Goal: Task Accomplishment & Management: Complete application form

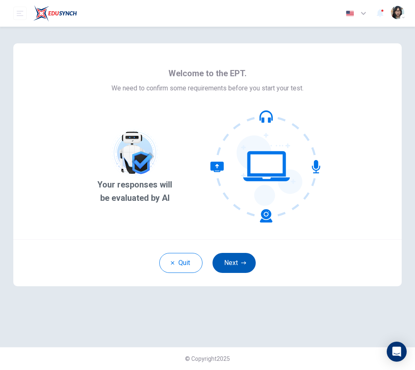
click at [226, 259] on button "Next" at bounding box center [234, 263] width 43 height 20
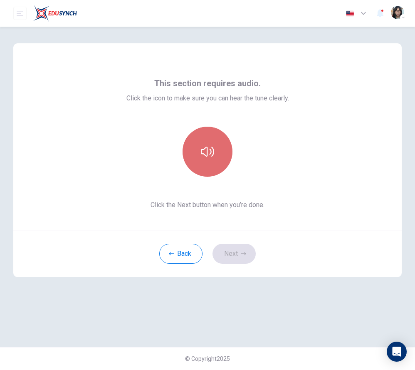
click at [223, 159] on button "button" at bounding box center [208, 152] width 50 height 50
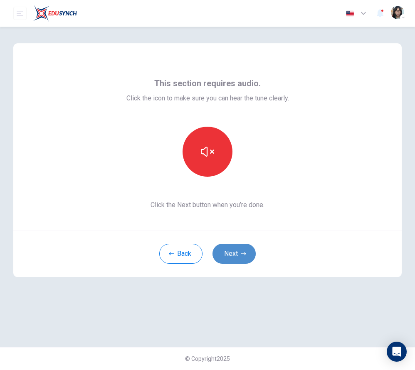
click at [245, 260] on button "Next" at bounding box center [234, 253] width 43 height 20
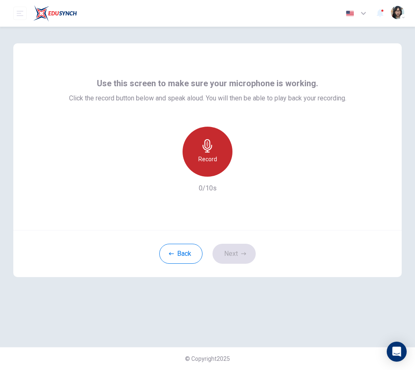
click at [214, 165] on div "Record" at bounding box center [208, 152] width 50 height 50
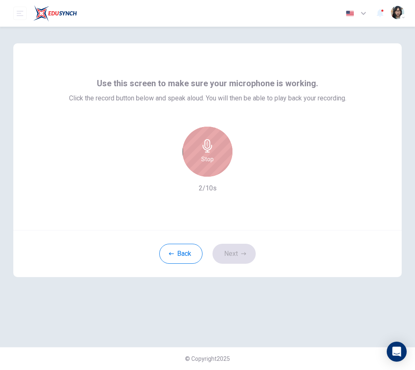
click at [201, 157] on div "Stop" at bounding box center [208, 152] width 50 height 50
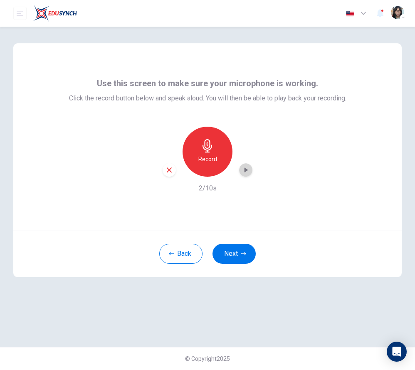
click at [244, 166] on icon "button" at bounding box center [246, 170] width 8 height 8
click at [233, 265] on div "Back Next" at bounding box center [207, 253] width 389 height 47
click at [235, 245] on button "Next" at bounding box center [234, 253] width 43 height 20
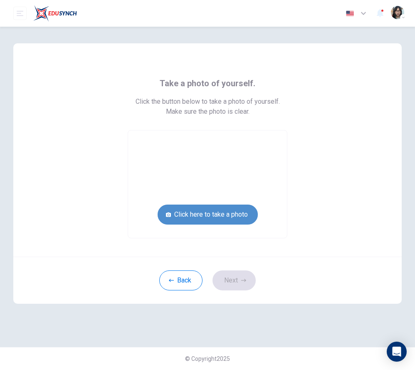
click at [170, 206] on button "Click here to take a photo" at bounding box center [208, 214] width 100 height 20
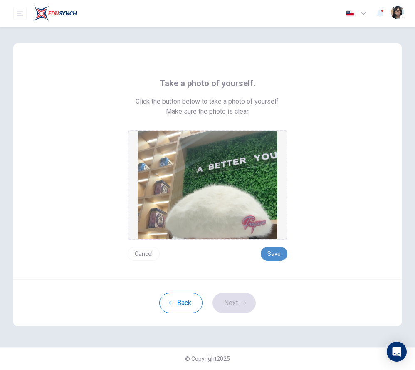
click at [274, 258] on button "Save" at bounding box center [274, 253] width 27 height 14
click at [271, 258] on button "Save" at bounding box center [274, 253] width 27 height 14
click at [269, 253] on button "Save" at bounding box center [274, 253] width 27 height 14
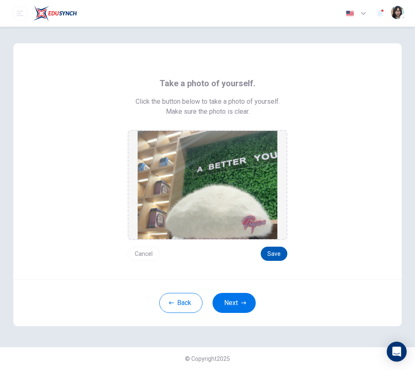
click at [269, 253] on button "Save" at bounding box center [274, 253] width 27 height 14
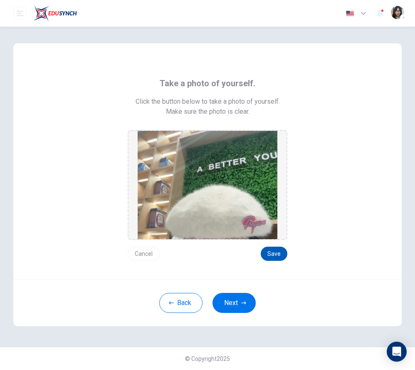
click at [275, 256] on button "Save" at bounding box center [274, 253] width 27 height 14
click at [239, 301] on button "Next" at bounding box center [234, 303] width 43 height 20
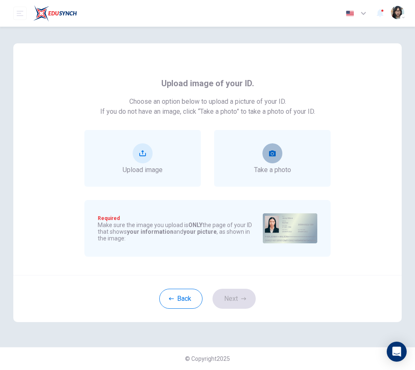
click at [277, 157] on button "take photo" at bounding box center [273, 153] width 20 height 20
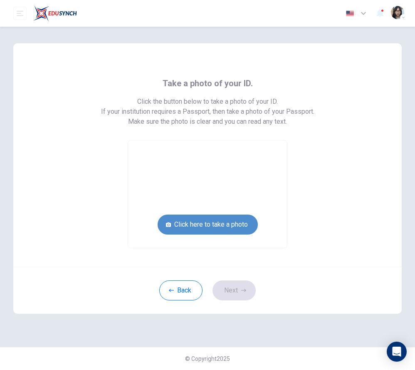
click at [194, 218] on button "Click here to take a photo" at bounding box center [208, 224] width 100 height 20
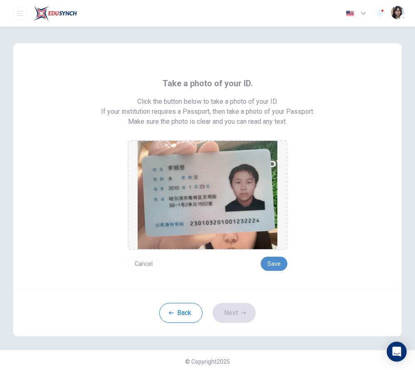
click at [273, 261] on button "Save" at bounding box center [274, 263] width 27 height 14
click at [227, 319] on button "Next" at bounding box center [234, 313] width 43 height 20
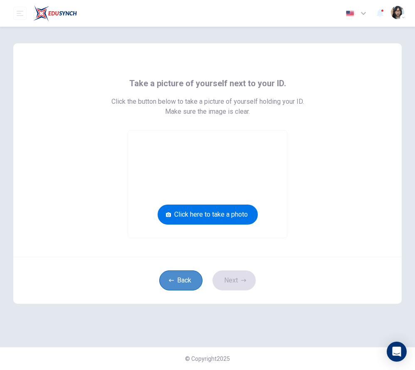
click at [191, 280] on button "Back" at bounding box center [180, 280] width 43 height 20
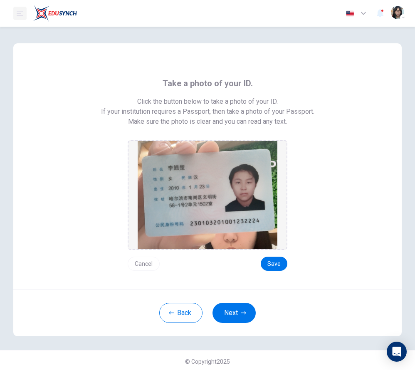
click at [18, 18] on button "open mobile menu" at bounding box center [19, 13] width 13 height 13
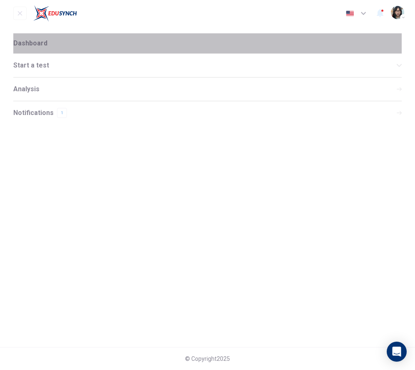
click at [38, 50] on li "Dashboard" at bounding box center [207, 43] width 389 height 20
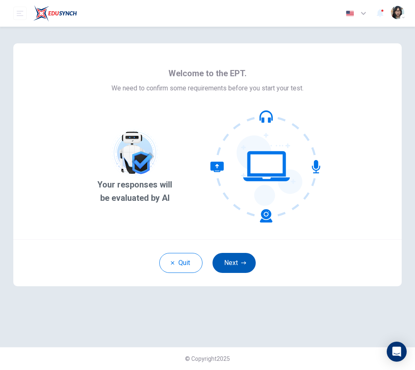
click at [229, 268] on button "Next" at bounding box center [234, 263] width 43 height 20
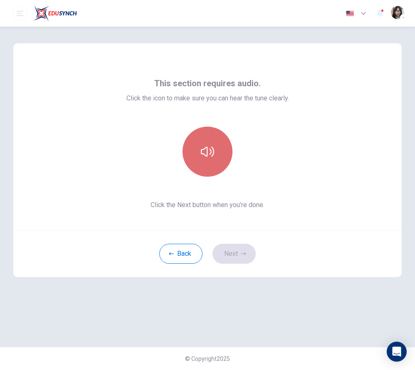
click at [214, 144] on button "button" at bounding box center [208, 152] width 50 height 50
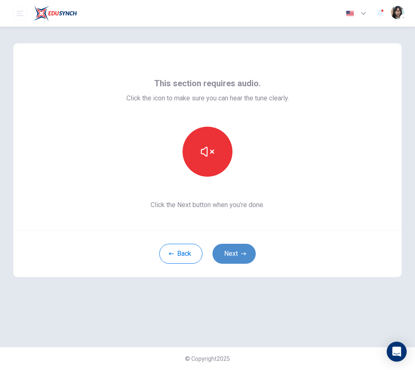
click at [233, 263] on button "Next" at bounding box center [234, 253] width 43 height 20
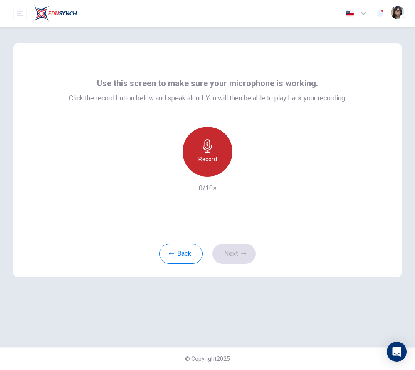
click at [196, 167] on div "Record" at bounding box center [208, 152] width 50 height 50
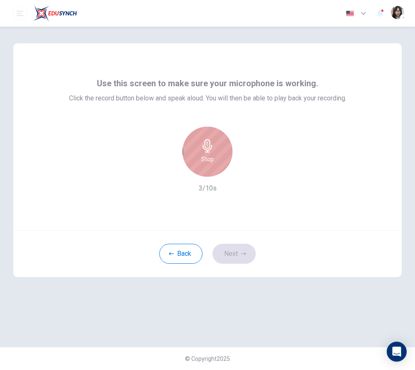
click at [219, 141] on div "Stop" at bounding box center [208, 152] width 50 height 50
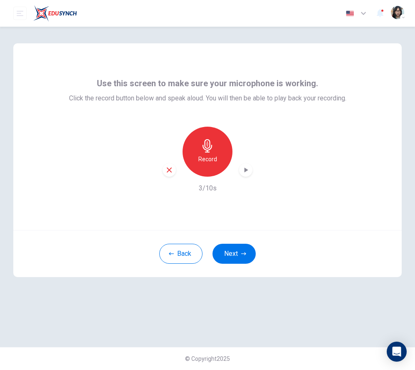
click at [214, 273] on div "Back Next" at bounding box center [207, 253] width 389 height 47
click at [226, 260] on button "Next" at bounding box center [234, 253] width 43 height 20
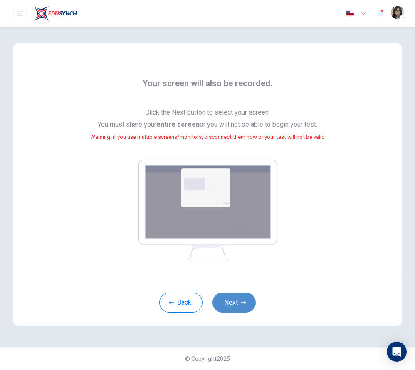
click at [230, 297] on button "Next" at bounding box center [234, 302] width 43 height 20
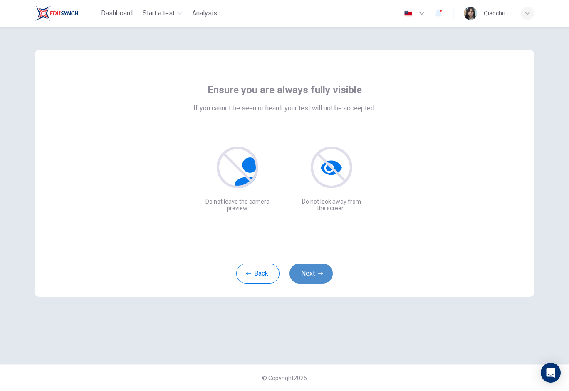
click at [308, 280] on button "Next" at bounding box center [311, 273] width 43 height 20
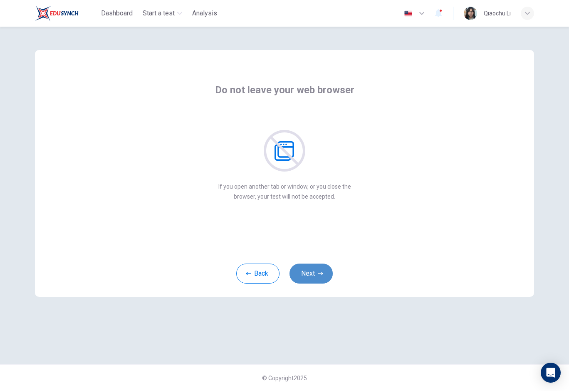
click at [308, 280] on button "Next" at bounding box center [311, 273] width 43 height 20
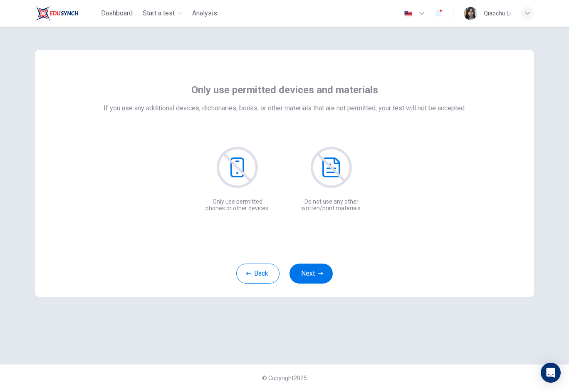
click at [59, 21] on img at bounding box center [57, 13] width 44 height 17
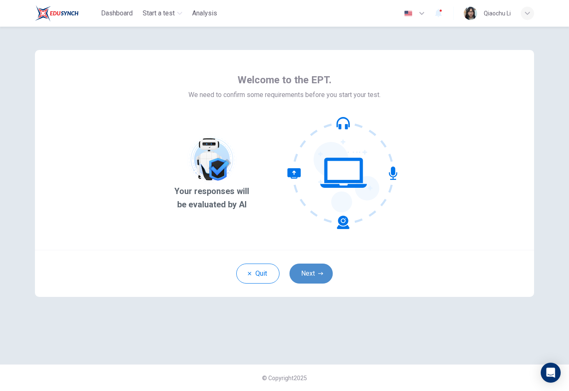
click at [320, 279] on button "Next" at bounding box center [311, 273] width 43 height 20
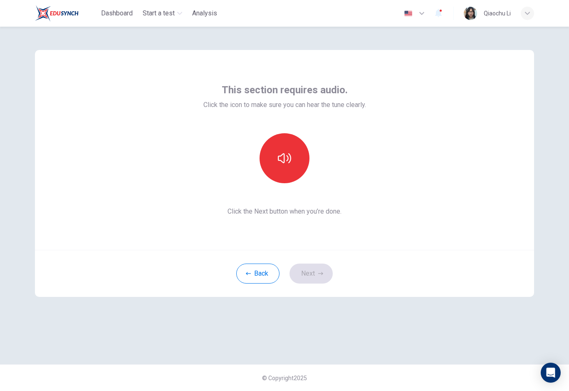
click at [287, 186] on div "This section requires audio. Click the icon to make sure you can hear the tune …" at bounding box center [284, 149] width 163 height 133
click at [287, 165] on button "button" at bounding box center [285, 158] width 50 height 50
click at [324, 283] on button "Next" at bounding box center [311, 273] width 43 height 20
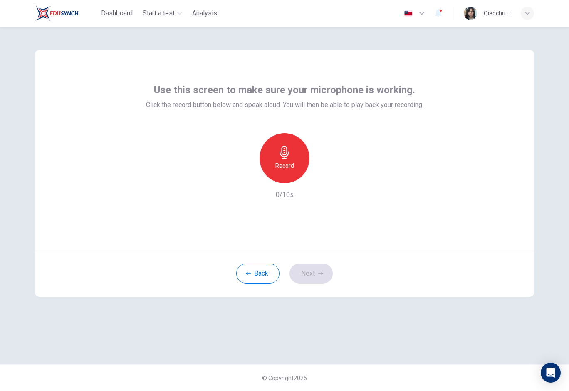
click at [310, 127] on div "Use this screen to make sure your microphone is working. Click the record butto…" at bounding box center [285, 141] width 278 height 117
click at [290, 146] on icon "button" at bounding box center [284, 152] width 13 height 13
click at [290, 173] on div "Stop" at bounding box center [285, 158] width 50 height 50
click at [321, 178] on icon "button" at bounding box center [323, 176] width 8 height 8
click at [312, 280] on button "Next" at bounding box center [311, 273] width 43 height 20
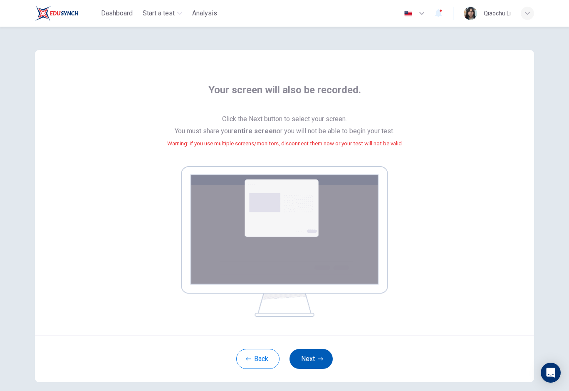
click at [304, 355] on button "Next" at bounding box center [311, 359] width 43 height 20
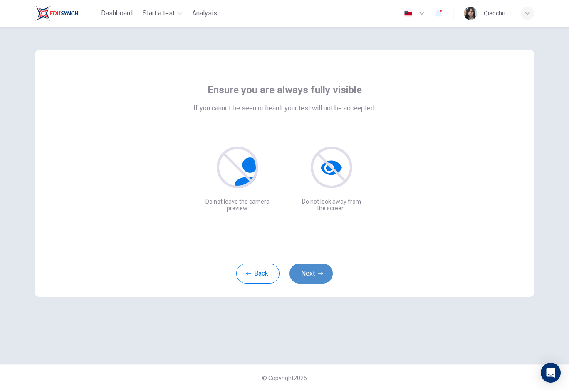
click at [312, 278] on button "Next" at bounding box center [311, 273] width 43 height 20
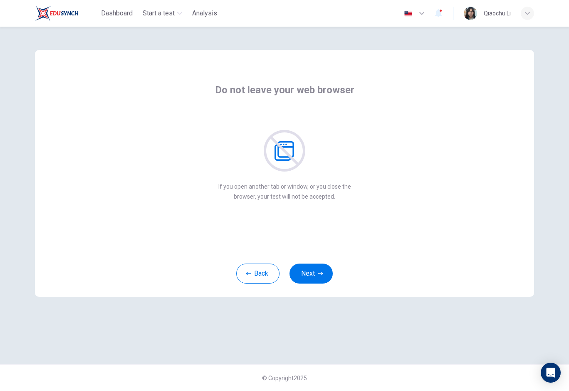
click at [139, 86] on div "Do not leave your web browser If you open another tab or window, or you close t…" at bounding box center [285, 142] width 376 height 118
click at [303, 278] on button "Next" at bounding box center [311, 273] width 43 height 20
click at [316, 271] on button "Next" at bounding box center [311, 273] width 43 height 20
click at [275, 233] on div "Do not allow others in the room with you If anyone enters the room, your test w…" at bounding box center [284, 150] width 499 height 200
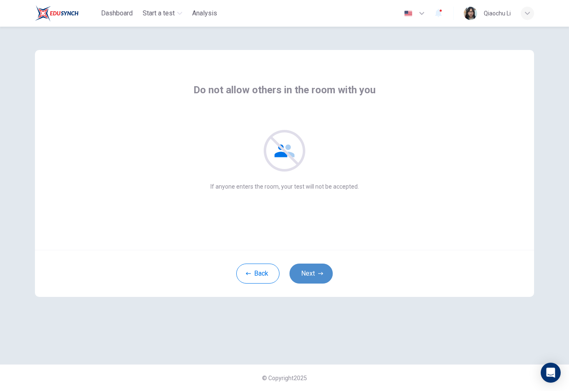
click at [304, 272] on button "Next" at bounding box center [311, 273] width 43 height 20
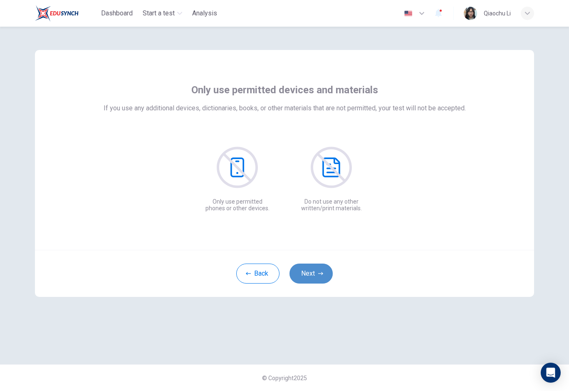
click at [304, 272] on button "Next" at bounding box center [311, 273] width 43 height 20
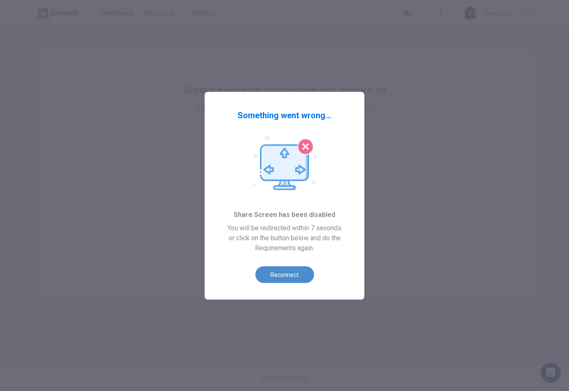
click at [293, 267] on button "Reconnect" at bounding box center [285, 274] width 59 height 17
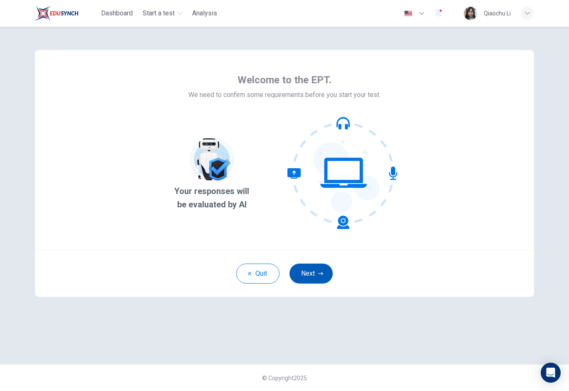
click at [312, 268] on button "Next" at bounding box center [311, 273] width 43 height 20
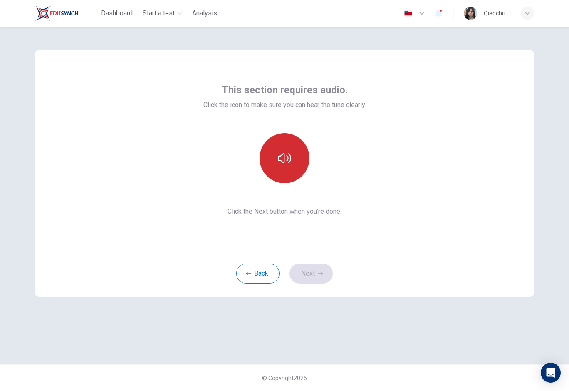
click at [286, 177] on button "button" at bounding box center [285, 158] width 50 height 50
click at [154, 167] on div "This section requires audio. Click the icon to make sure you can hear the tune …" at bounding box center [284, 150] width 499 height 200
click at [309, 264] on button "Next" at bounding box center [311, 273] width 43 height 20
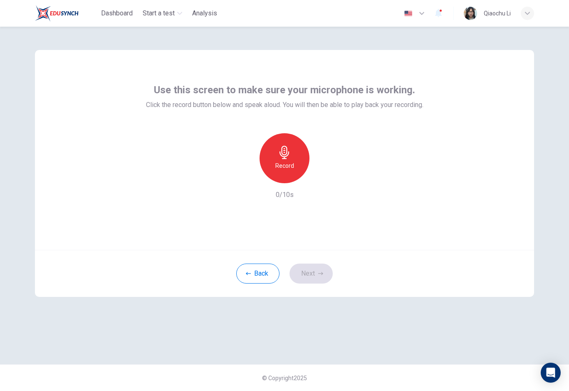
click at [277, 186] on div "Record 0/10s" at bounding box center [285, 166] width 278 height 67
click at [278, 179] on div "Record" at bounding box center [285, 158] width 50 height 50
click at [290, 171] on div "Stop" at bounding box center [285, 158] width 50 height 50
click at [321, 274] on icon "button" at bounding box center [320, 273] width 5 height 5
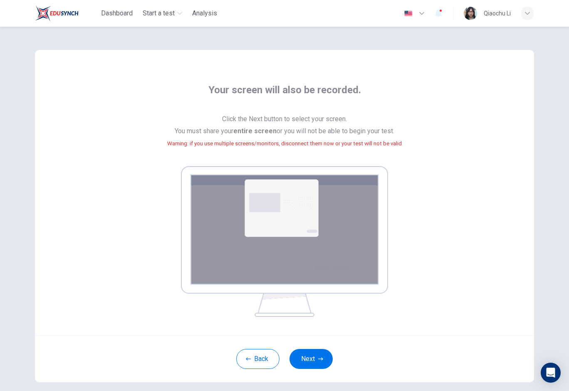
click at [307, 341] on div "Back Next" at bounding box center [284, 358] width 499 height 47
click at [307, 349] on button "Next" at bounding box center [311, 359] width 43 height 20
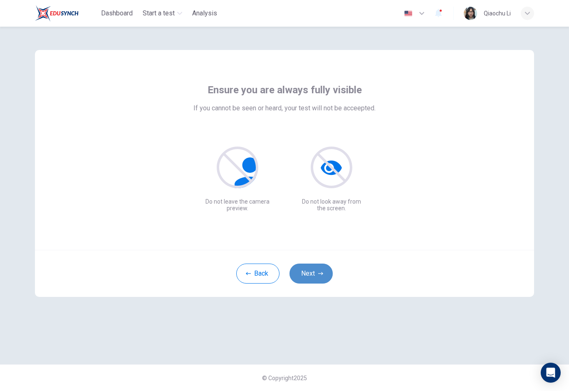
click at [317, 276] on button "Next" at bounding box center [311, 273] width 43 height 20
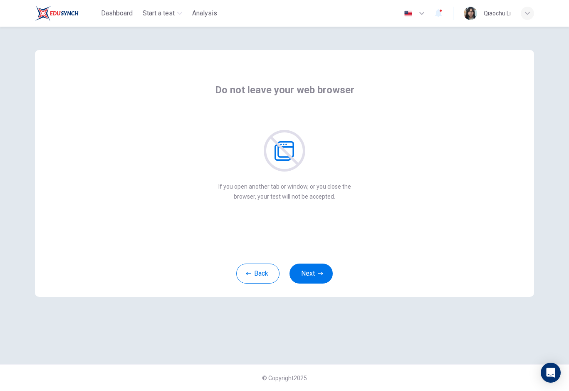
click at [249, 67] on div "Do not leave your web browser If you open another tab or window, or you close t…" at bounding box center [284, 150] width 499 height 200
click at [312, 261] on div "Back Next" at bounding box center [284, 273] width 499 height 47
click at [312, 263] on button "Next" at bounding box center [311, 273] width 43 height 20
click at [305, 280] on button "Next" at bounding box center [311, 273] width 43 height 20
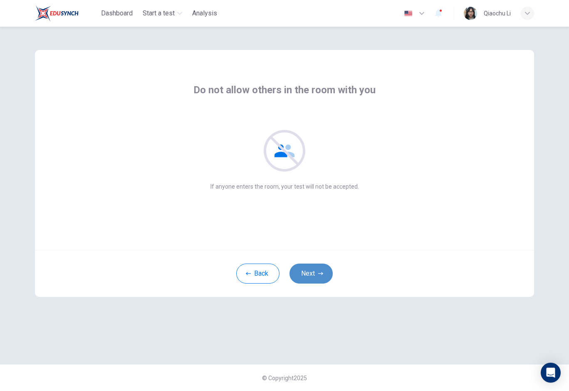
click at [305, 280] on button "Next" at bounding box center [311, 273] width 43 height 20
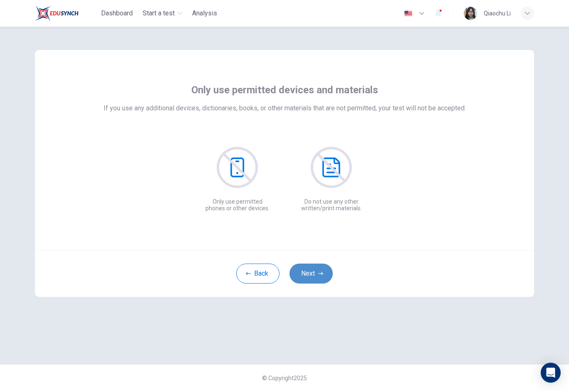
click at [305, 280] on button "Next" at bounding box center [311, 273] width 43 height 20
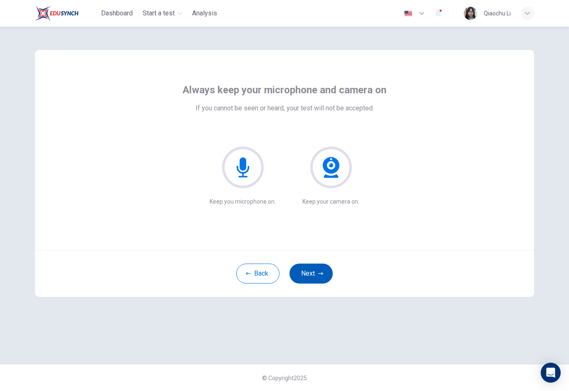
click at [305, 280] on button "Next" at bounding box center [311, 273] width 43 height 20
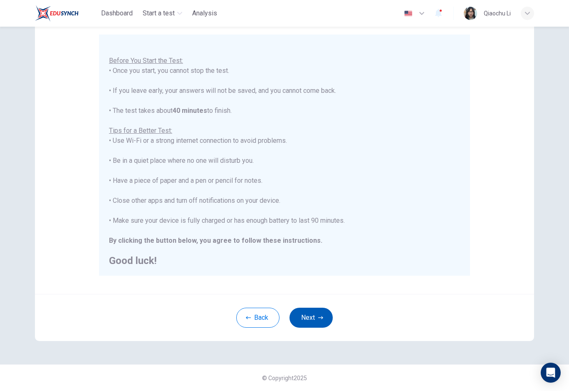
scroll to position [72, 0]
click at [300, 318] on button "Next" at bounding box center [311, 318] width 43 height 20
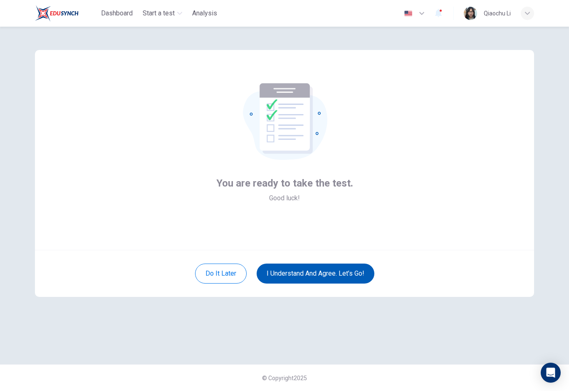
click at [318, 279] on button "I understand and agree. Let’s go!" at bounding box center [316, 273] width 118 height 20
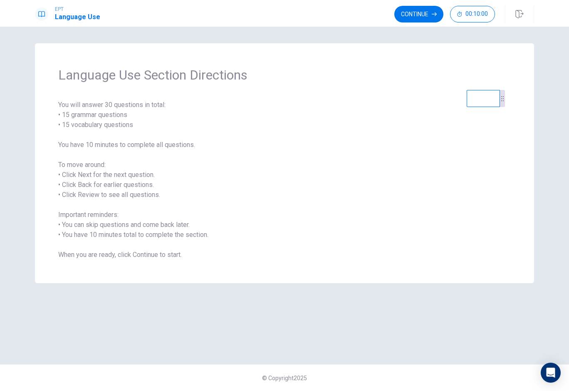
drag, startPoint x: 522, startPoint y: 62, endPoint x: 493, endPoint y: 108, distance: 55.0
click at [493, 107] on video at bounding box center [483, 98] width 33 height 17
click at [502, 107] on div at bounding box center [502, 98] width 5 height 17
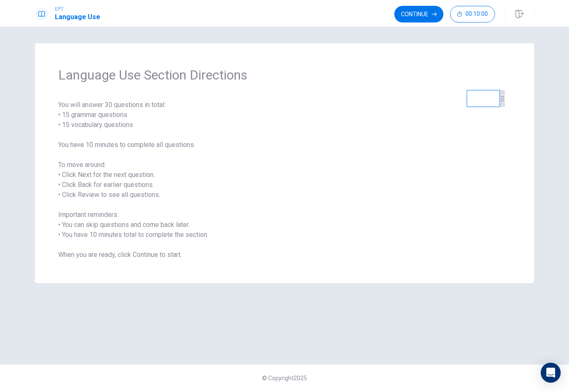
click at [497, 107] on video at bounding box center [483, 98] width 33 height 17
drag, startPoint x: 487, startPoint y: 109, endPoint x: 397, endPoint y: 128, distance: 91.9
click at [397, 126] on video at bounding box center [386, 117] width 33 height 17
drag, startPoint x: 404, startPoint y: 119, endPoint x: 478, endPoint y: 90, distance: 79.0
click at [477, 90] on video at bounding box center [464, 89] width 33 height 17
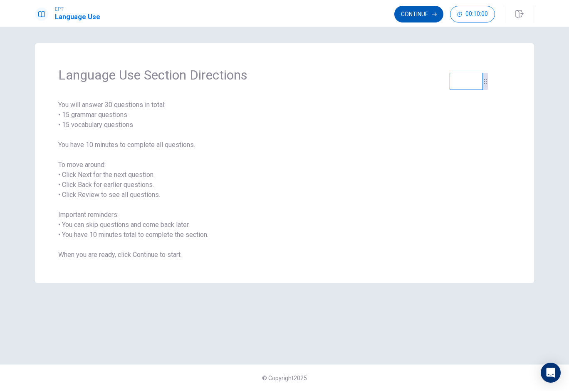
click at [422, 14] on button "Continue" at bounding box center [418, 14] width 49 height 17
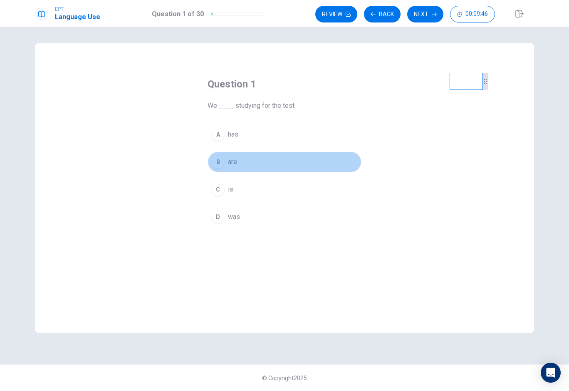
click at [233, 166] on span "are" at bounding box center [232, 162] width 9 height 10
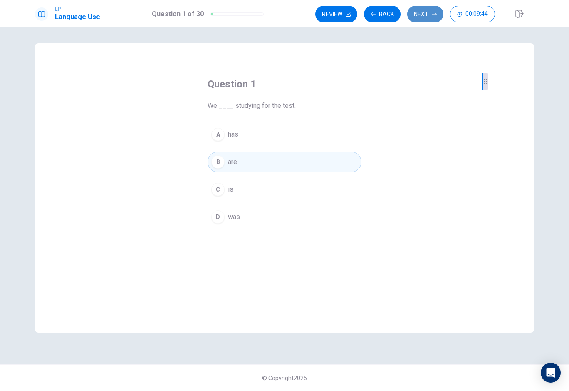
click at [421, 14] on button "Next" at bounding box center [425, 14] width 36 height 17
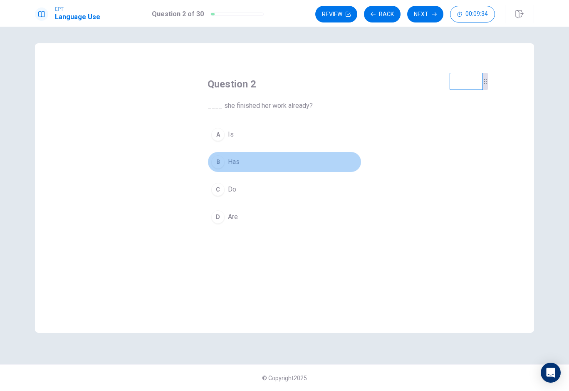
click at [235, 168] on button "B Has" at bounding box center [285, 161] width 154 height 21
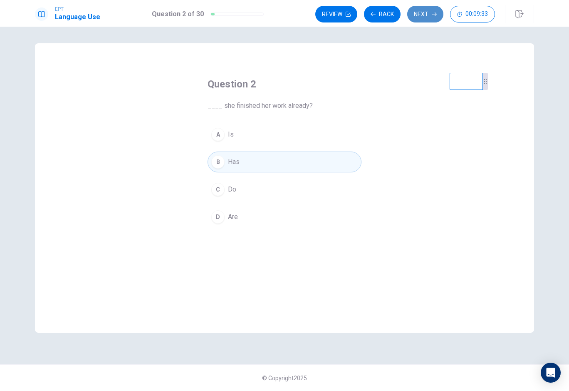
click at [424, 15] on button "Next" at bounding box center [425, 14] width 36 height 17
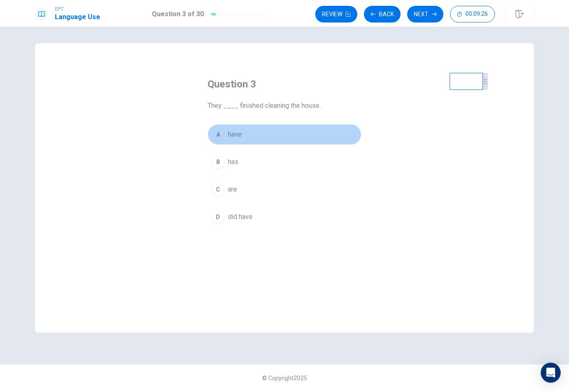
click at [236, 141] on button "A have" at bounding box center [285, 134] width 154 height 21
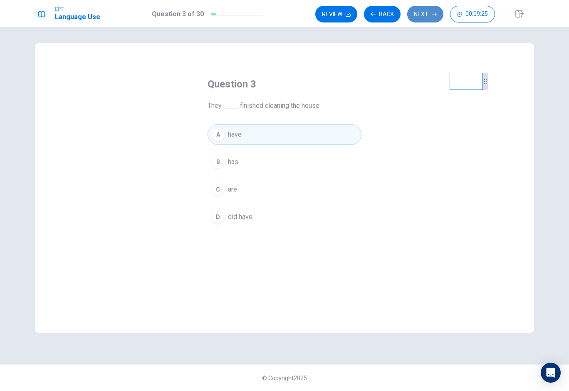
click at [421, 13] on button "Next" at bounding box center [425, 14] width 36 height 17
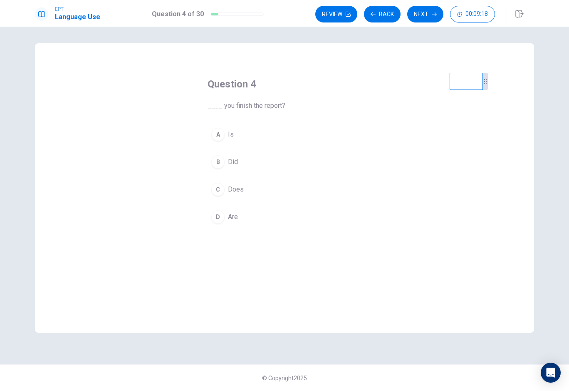
click at [235, 161] on span "Did" at bounding box center [233, 162] width 10 height 10
click at [418, 23] on div "Review Back Next 00:09:16" at bounding box center [424, 14] width 219 height 18
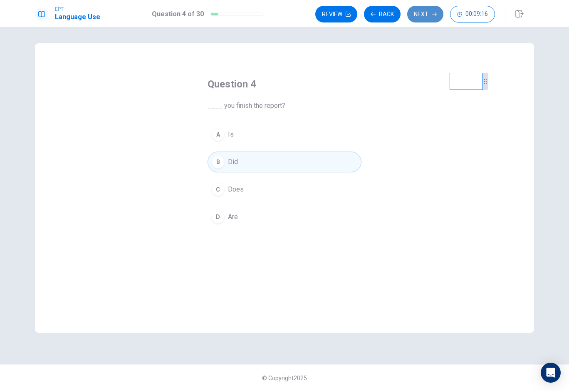
click at [423, 19] on button "Next" at bounding box center [425, 14] width 36 height 17
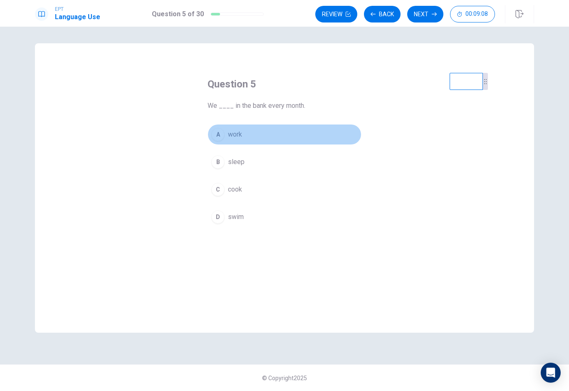
click at [238, 134] on span "work" at bounding box center [235, 134] width 14 height 10
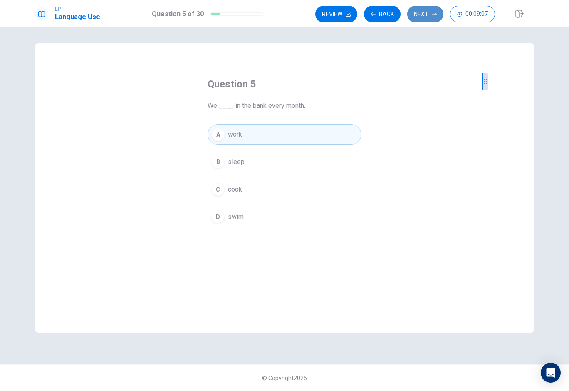
click at [418, 20] on button "Next" at bounding box center [425, 14] width 36 height 17
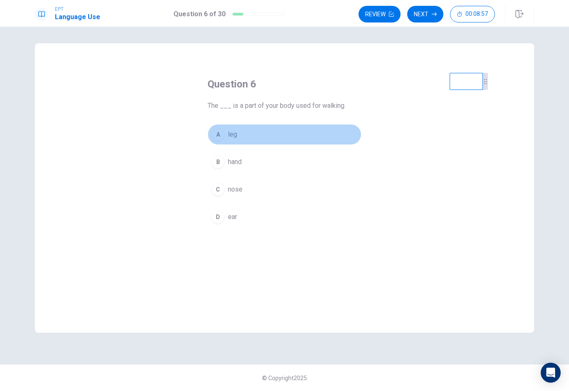
click at [242, 136] on button "A leg" at bounding box center [285, 134] width 154 height 21
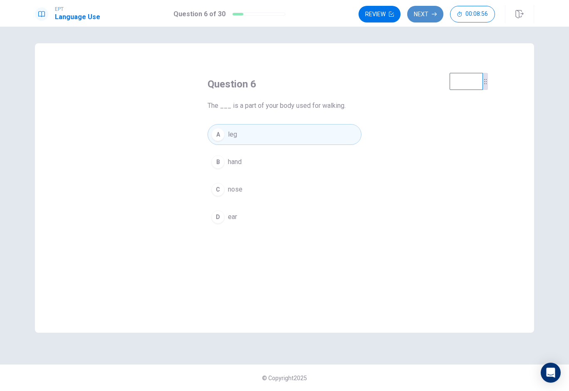
click at [425, 18] on button "Next" at bounding box center [425, 14] width 36 height 17
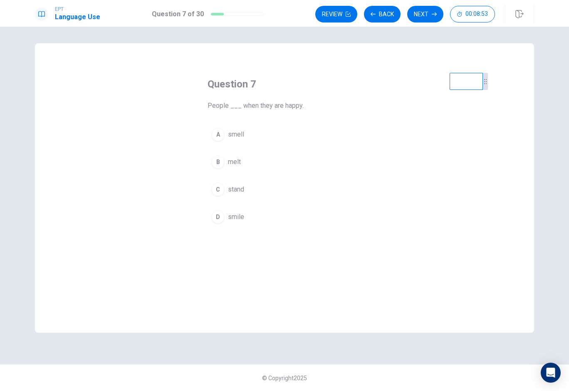
click at [240, 143] on button "A smell" at bounding box center [285, 134] width 154 height 21
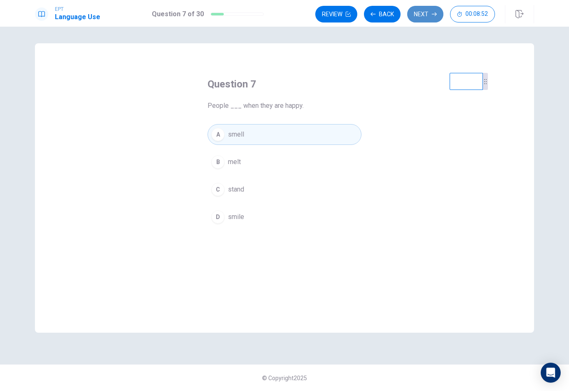
click at [436, 20] on button "Next" at bounding box center [425, 14] width 36 height 17
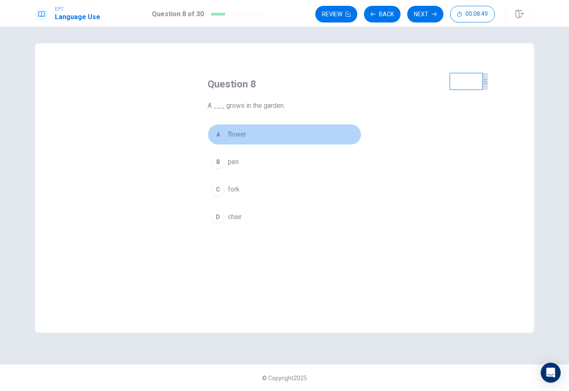
click at [246, 137] on span "flower" at bounding box center [237, 134] width 18 height 10
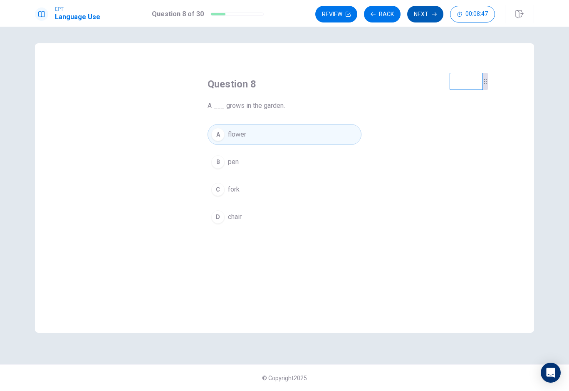
click at [418, 18] on button "Next" at bounding box center [425, 14] width 36 height 17
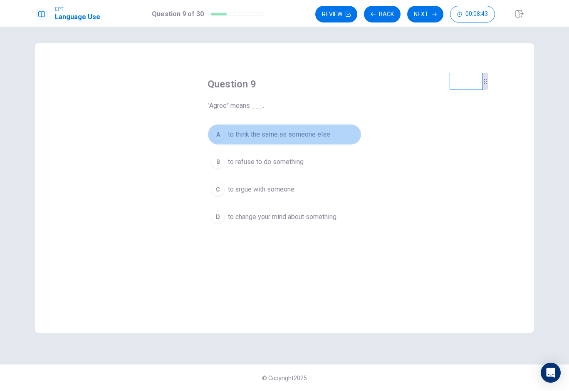
click at [290, 136] on span "to think the same as someone else" at bounding box center [279, 134] width 102 height 10
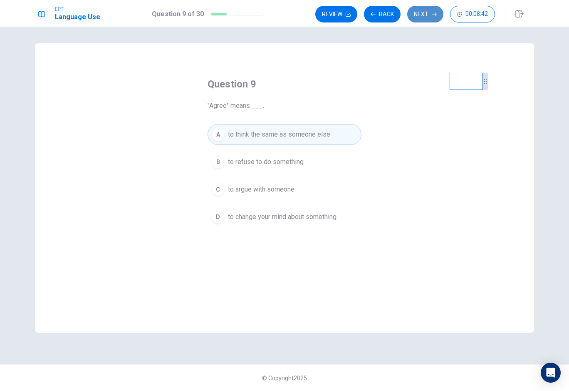
click at [425, 18] on button "Next" at bounding box center [425, 14] width 36 height 17
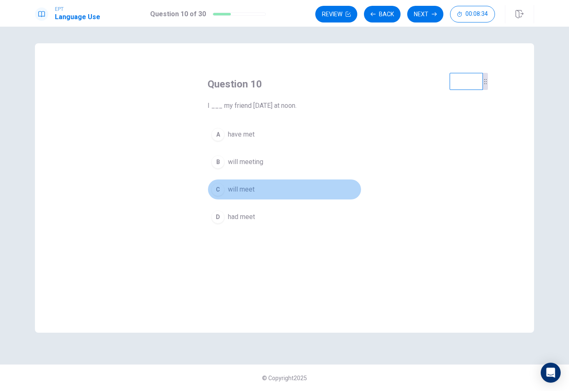
click at [248, 187] on span "will meet" at bounding box center [241, 189] width 27 height 10
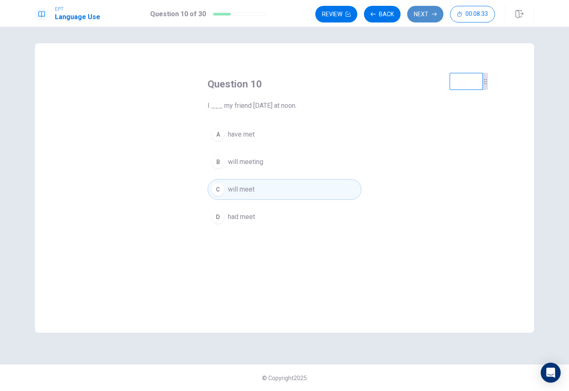
click at [431, 16] on button "Next" at bounding box center [425, 14] width 36 height 17
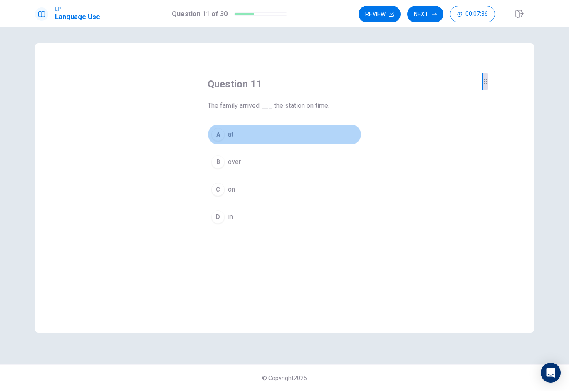
click at [228, 136] on button "A at" at bounding box center [285, 134] width 154 height 21
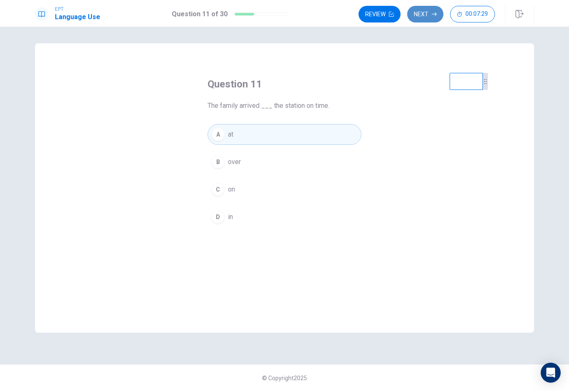
click at [426, 19] on button "Next" at bounding box center [425, 14] width 36 height 17
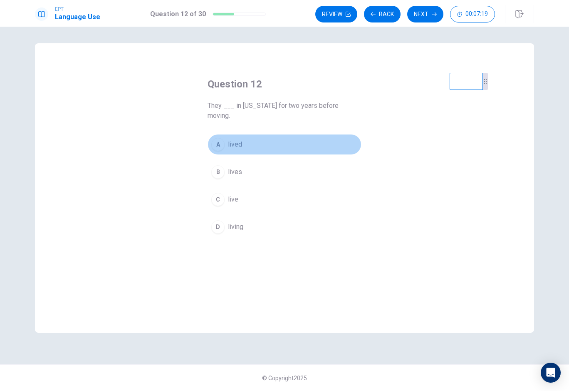
click at [227, 139] on button "A lived" at bounding box center [285, 144] width 154 height 21
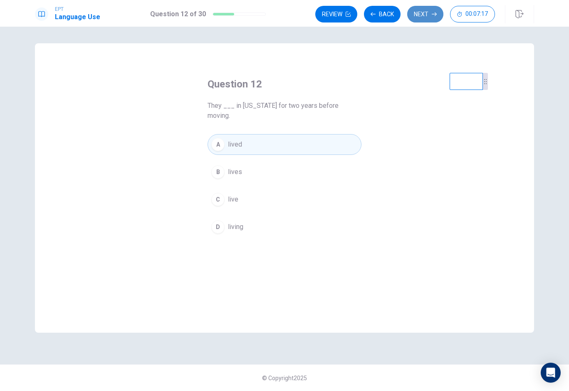
click at [434, 17] on button "Next" at bounding box center [425, 14] width 36 height 17
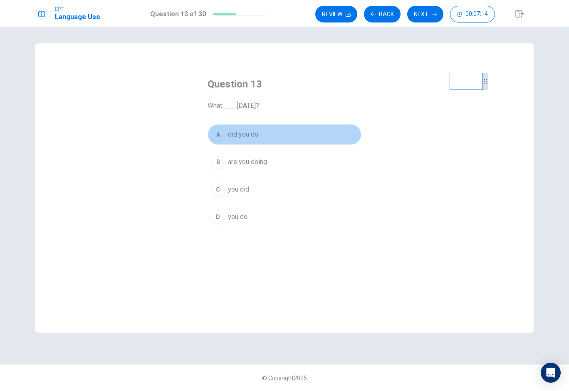
click at [258, 127] on button "A did you do" at bounding box center [285, 134] width 154 height 21
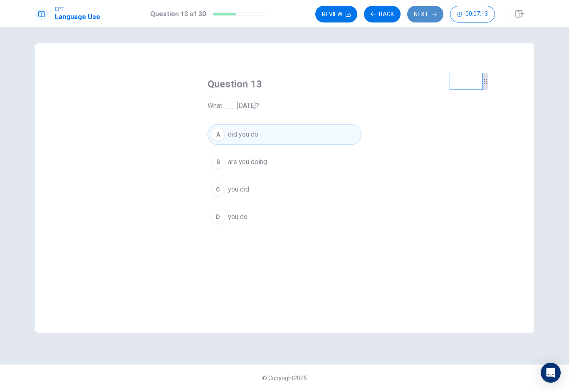
click at [439, 8] on button "Next" at bounding box center [425, 14] width 36 height 17
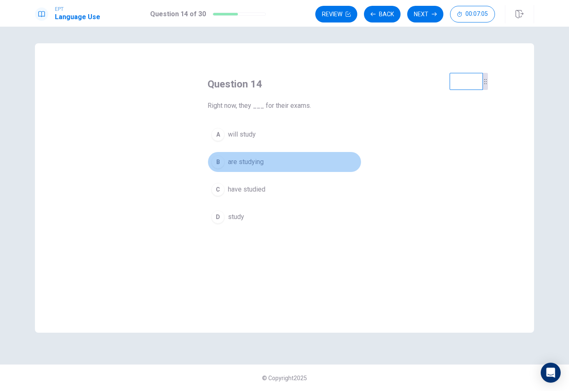
click at [257, 162] on span "are studying" at bounding box center [246, 162] width 36 height 10
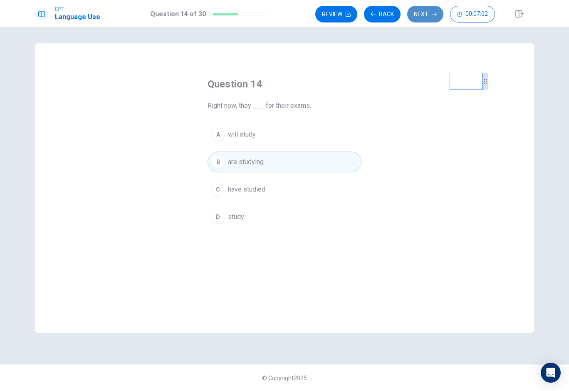
click at [422, 18] on button "Next" at bounding box center [425, 14] width 36 height 17
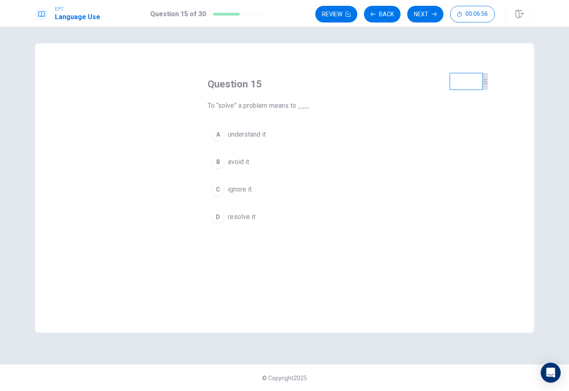
click at [253, 214] on span "resolve it" at bounding box center [241, 217] width 27 height 10
click at [412, 18] on button "Next" at bounding box center [425, 14] width 36 height 17
click at [236, 185] on span "keeps" at bounding box center [237, 189] width 18 height 10
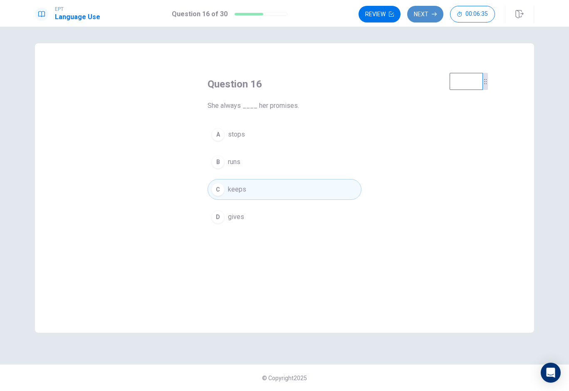
click at [423, 9] on button "Next" at bounding box center [425, 14] width 36 height 17
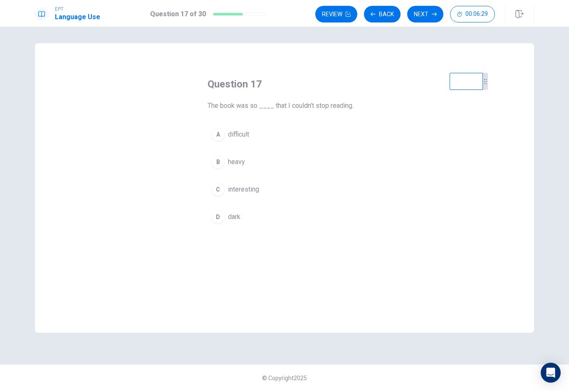
click at [238, 193] on span "interesting" at bounding box center [243, 189] width 31 height 10
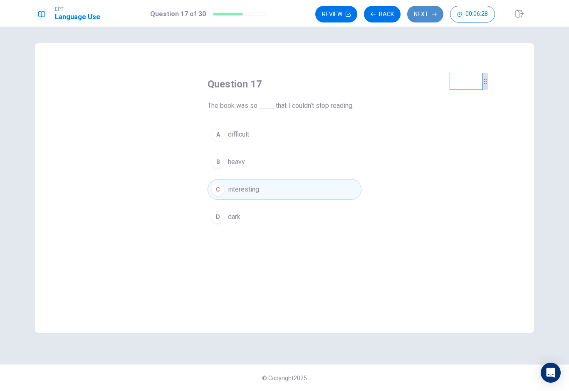
click at [436, 21] on button "Next" at bounding box center [425, 14] width 36 height 17
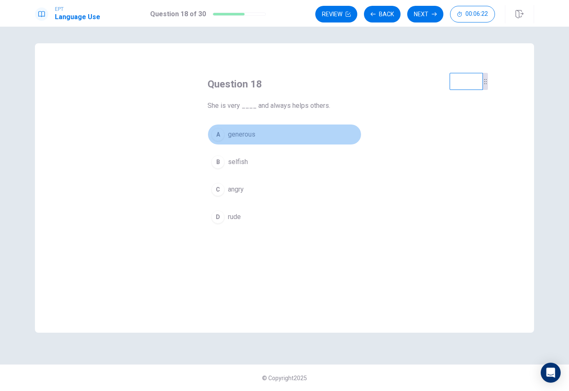
click at [245, 134] on span "generous" at bounding box center [241, 134] width 27 height 10
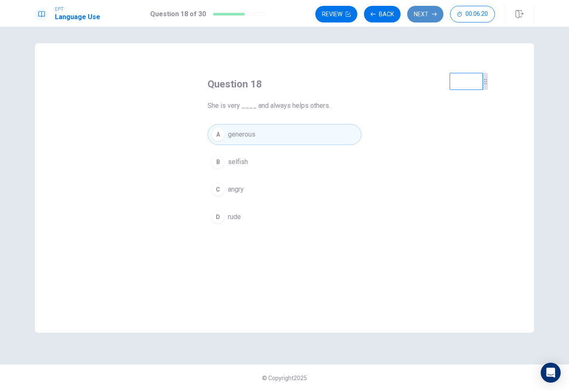
click at [429, 22] on button "Next" at bounding box center [425, 14] width 36 height 17
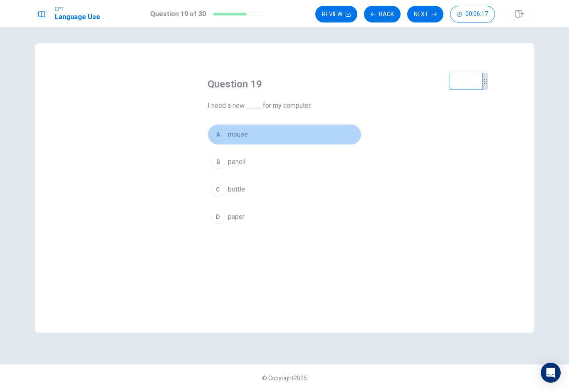
click at [232, 131] on span "mouse" at bounding box center [238, 134] width 20 height 10
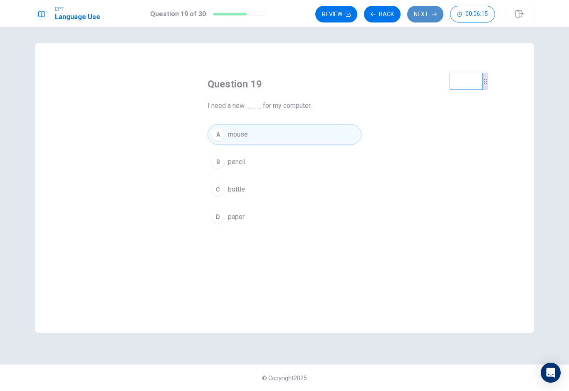
click at [416, 12] on button "Next" at bounding box center [425, 14] width 36 height 17
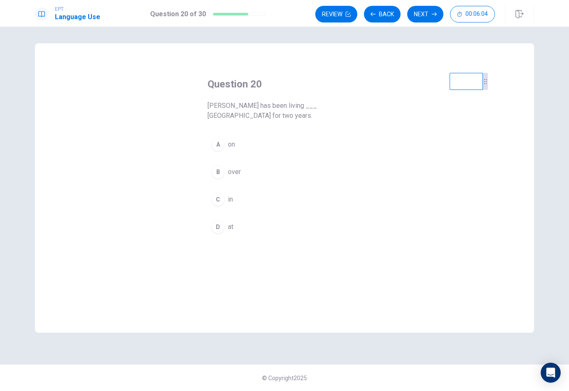
click at [240, 193] on button "C in" at bounding box center [285, 199] width 154 height 21
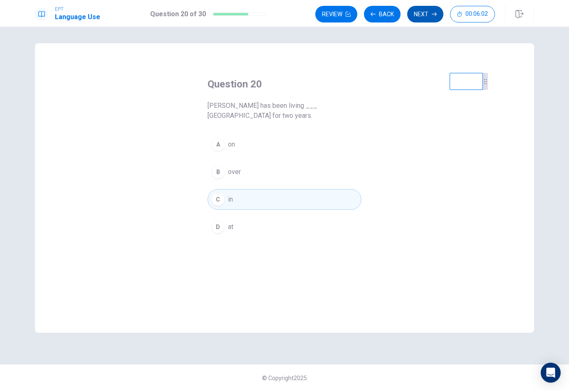
click at [427, 17] on button "Next" at bounding box center [425, 14] width 36 height 17
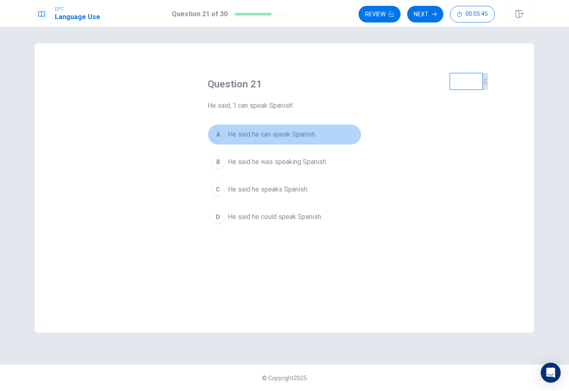
click at [270, 135] on span "He said he can speak Spanish." at bounding box center [272, 134] width 89 height 10
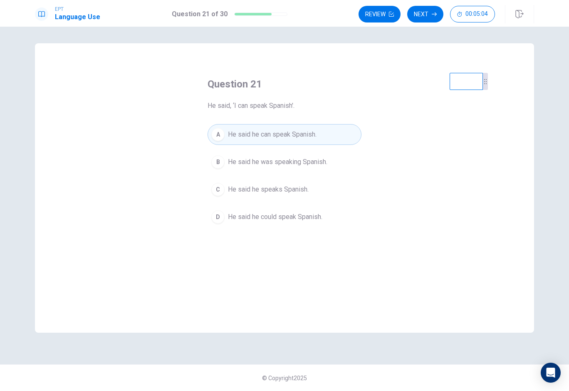
click at [439, 4] on div "EPT Language Use Question 21 of 30 Review Next 00:05:04" at bounding box center [284, 13] width 569 height 27
click at [433, 9] on button "Next" at bounding box center [425, 14] width 36 height 17
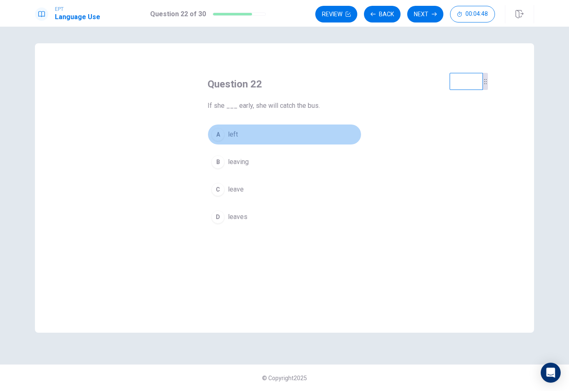
click at [226, 138] on button "A left" at bounding box center [285, 134] width 154 height 21
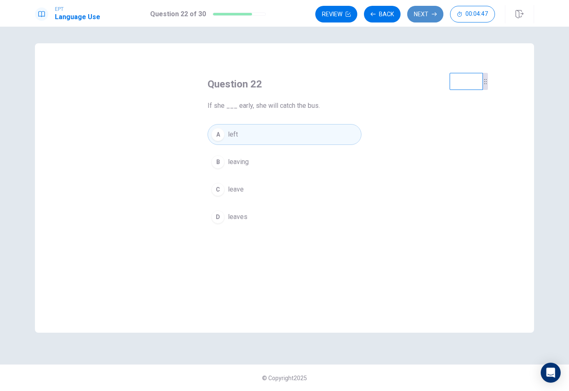
click at [417, 16] on button "Next" at bounding box center [425, 14] width 36 height 17
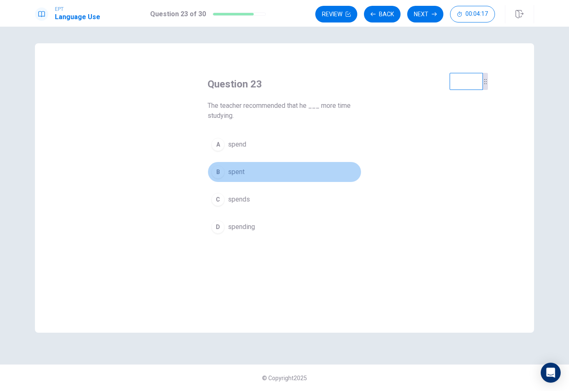
click at [236, 176] on span "spent" at bounding box center [236, 172] width 17 height 10
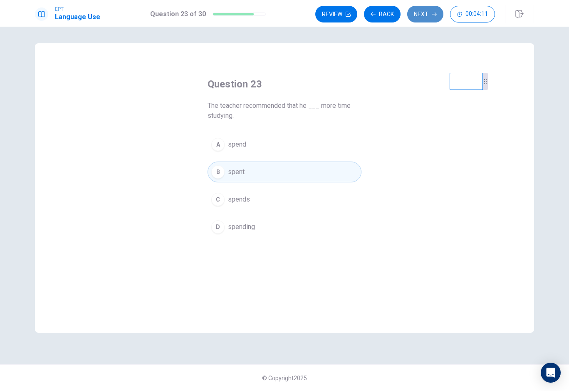
click at [430, 13] on button "Next" at bounding box center [425, 14] width 36 height 17
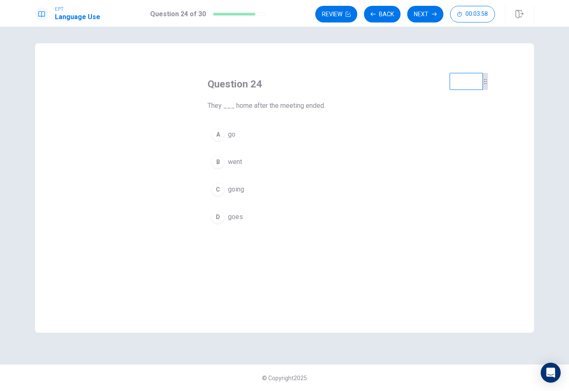
click at [222, 163] on div "B" at bounding box center [217, 161] width 13 height 13
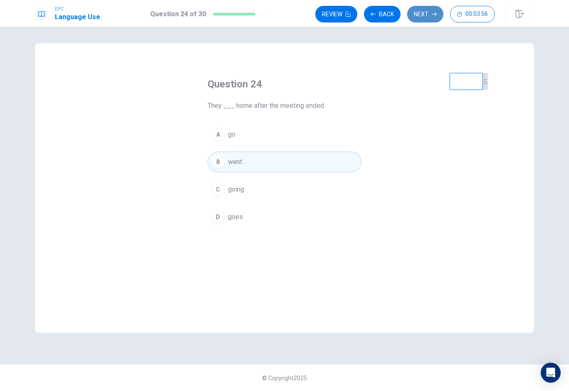
click at [417, 17] on button "Next" at bounding box center [425, 14] width 36 height 17
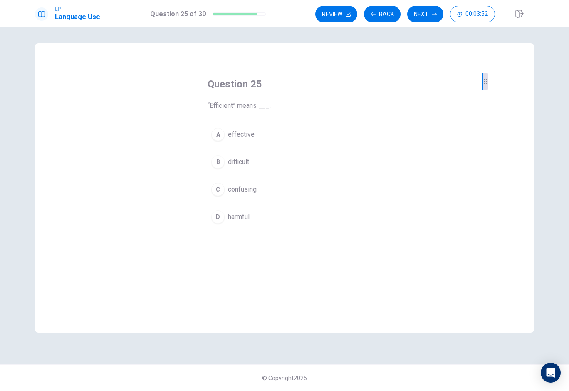
click at [253, 137] on span "effective" at bounding box center [241, 134] width 27 height 10
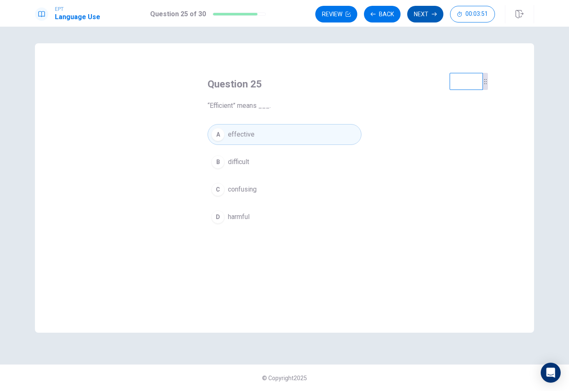
click at [426, 17] on button "Next" at bounding box center [425, 14] width 36 height 17
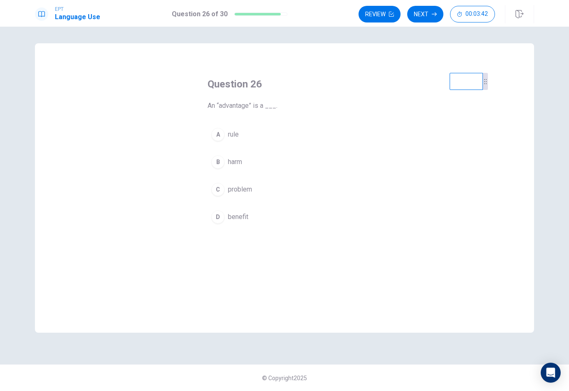
click at [249, 214] on button "D benefit" at bounding box center [285, 216] width 154 height 21
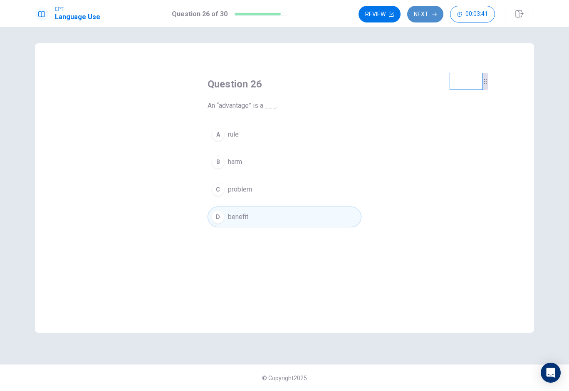
click at [434, 19] on button "Next" at bounding box center [425, 14] width 36 height 17
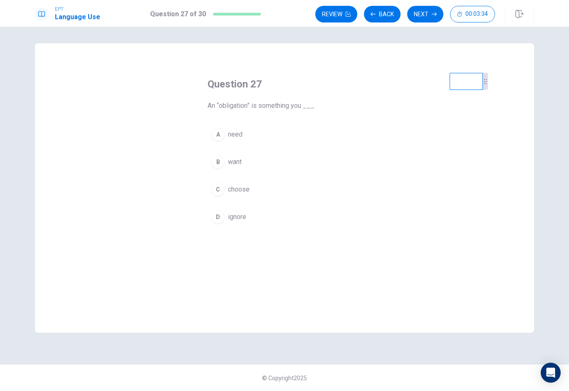
click at [240, 136] on span "need" at bounding box center [235, 134] width 15 height 10
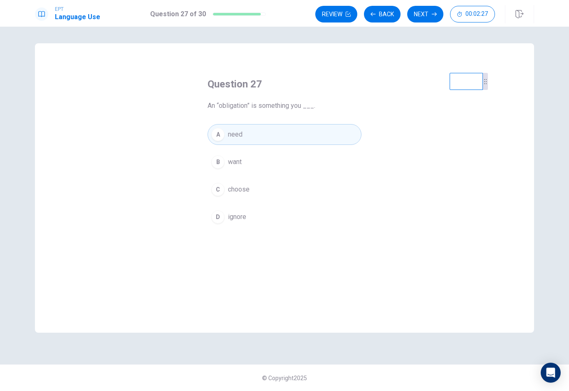
click at [268, 129] on button "A need" at bounding box center [285, 134] width 154 height 21
click at [428, 15] on button "Next" at bounding box center [425, 14] width 36 height 17
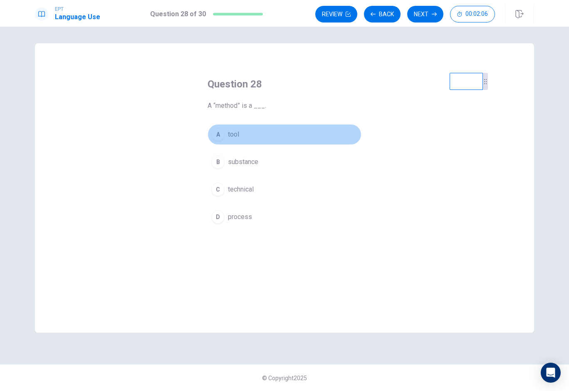
click at [240, 136] on button "A tool" at bounding box center [285, 134] width 154 height 21
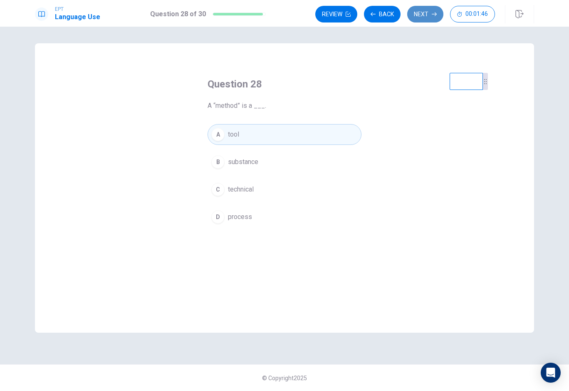
click at [427, 14] on button "Next" at bounding box center [425, 14] width 36 height 17
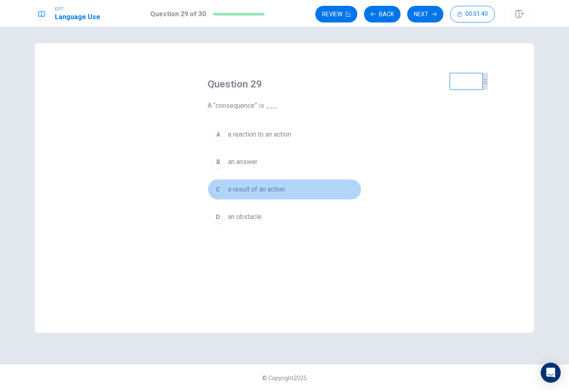
click at [270, 194] on span "a result of an action" at bounding box center [256, 189] width 57 height 10
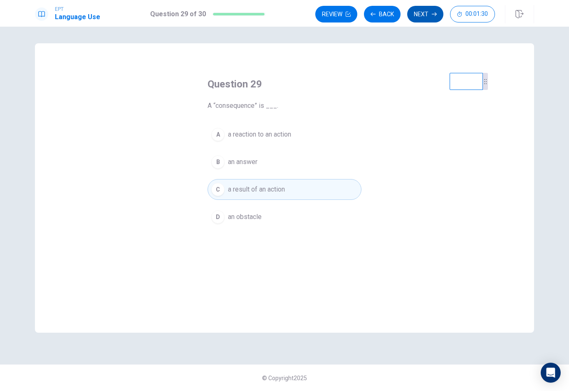
click at [432, 16] on button "Next" at bounding box center [425, 14] width 36 height 17
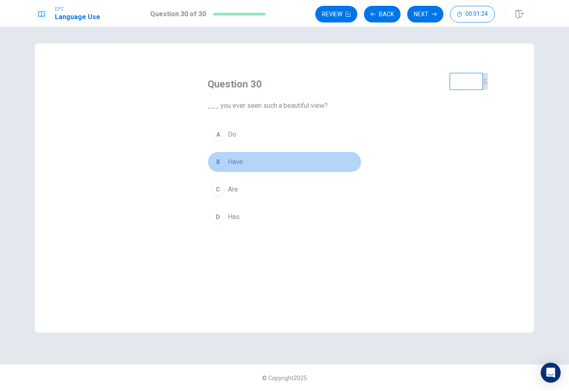
click at [245, 164] on button "B Have" at bounding box center [285, 161] width 154 height 21
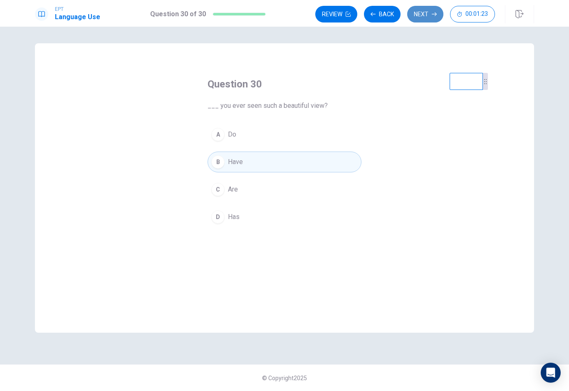
click at [424, 14] on button "Next" at bounding box center [425, 14] width 36 height 17
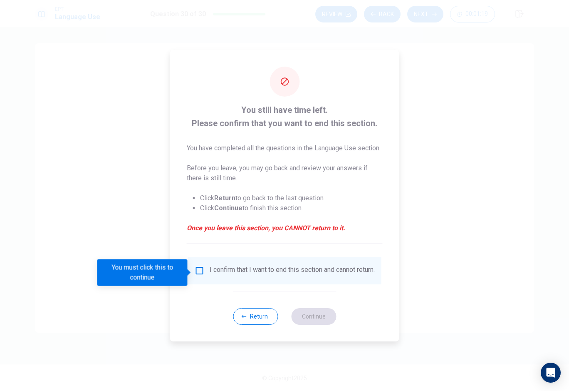
click at [203, 270] on input "You must click this to continue" at bounding box center [200, 270] width 10 height 10
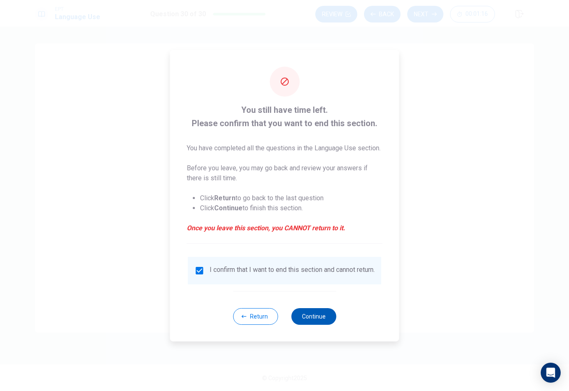
click at [320, 325] on button "Continue" at bounding box center [313, 316] width 45 height 17
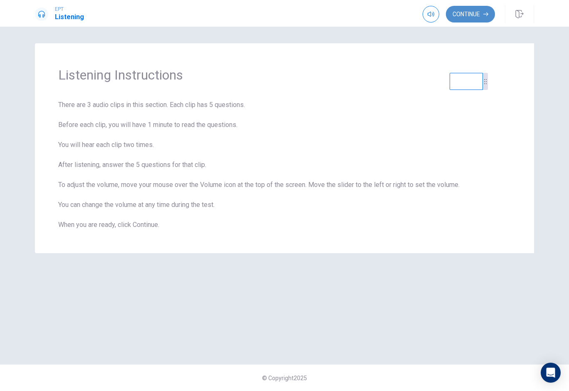
click at [454, 17] on button "Continue" at bounding box center [470, 14] width 49 height 17
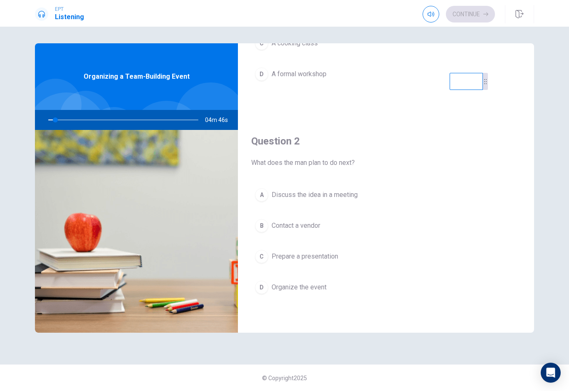
scroll to position [139, 0]
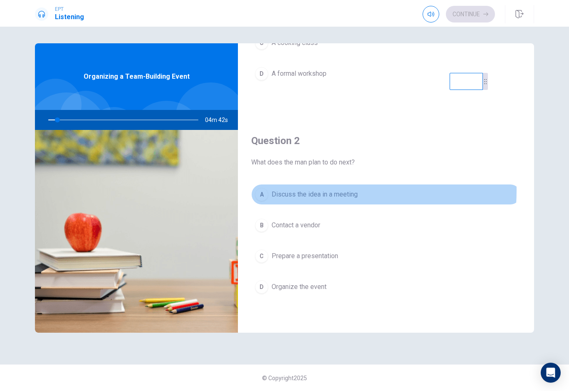
click at [296, 190] on span "Discuss the idea in a meeting" at bounding box center [315, 194] width 86 height 10
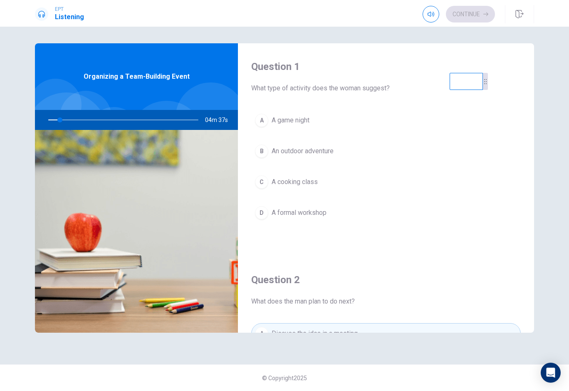
scroll to position [0, 0]
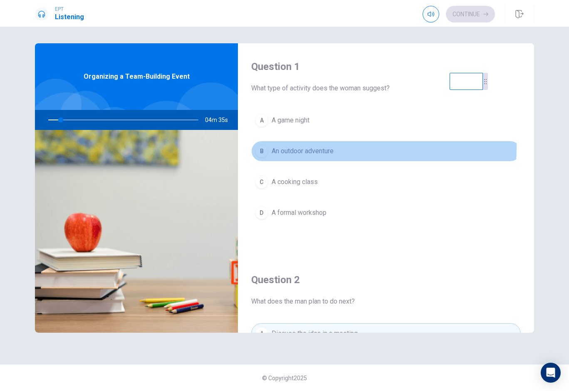
click at [313, 147] on span "An outdoor adventure" at bounding box center [303, 151] width 62 height 10
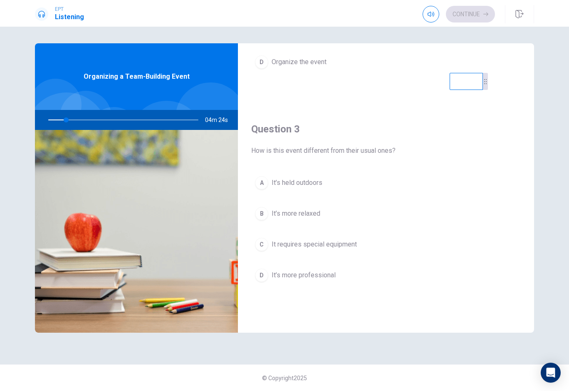
scroll to position [364, 0]
click at [301, 180] on span "It’s held outdoors" at bounding box center [297, 183] width 51 height 10
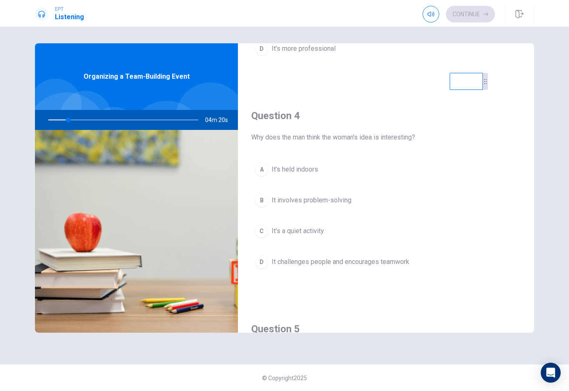
scroll to position [602, 0]
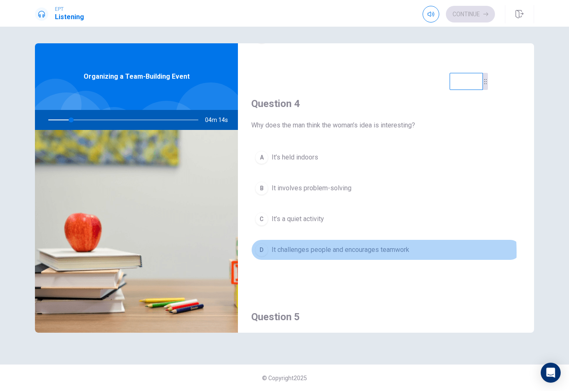
click at [308, 252] on span "It challenges people and encourages teamwork" at bounding box center [341, 250] width 138 height 10
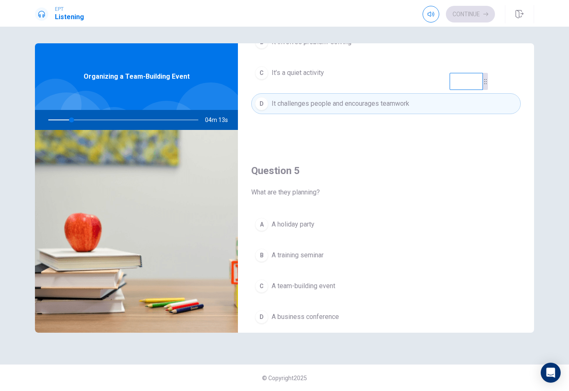
scroll to position [754, 0]
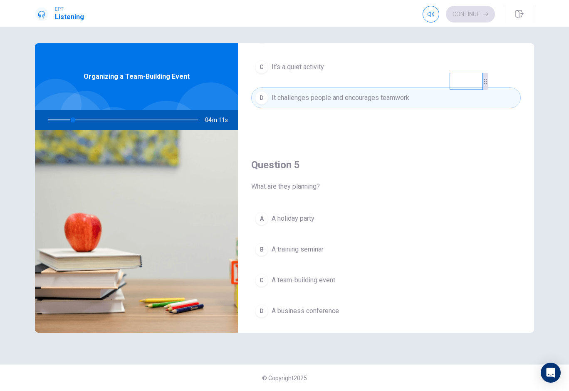
click at [322, 280] on span "A team-building event" at bounding box center [304, 280] width 64 height 10
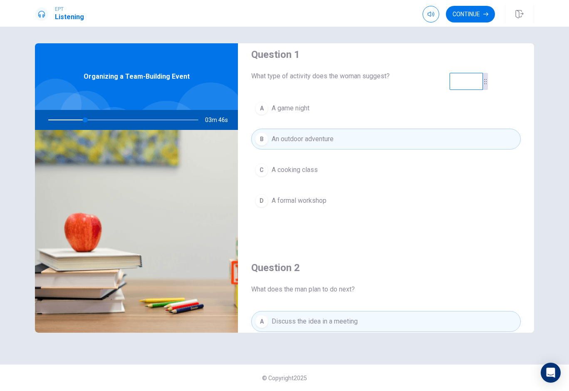
scroll to position [14, 0]
drag, startPoint x: 88, startPoint y: 117, endPoint x: 120, endPoint y: 121, distance: 32.7
click at [120, 121] on div at bounding box center [121, 120] width 167 height 20
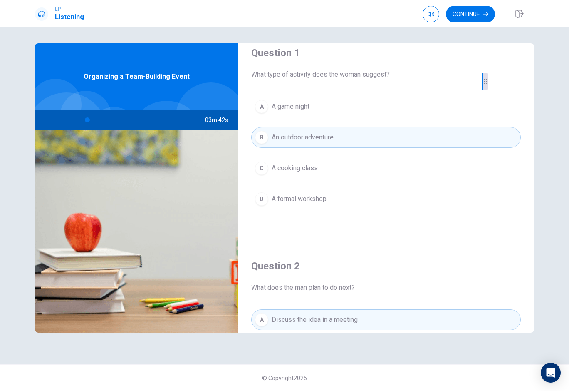
click at [120, 121] on div at bounding box center [121, 120] width 167 height 20
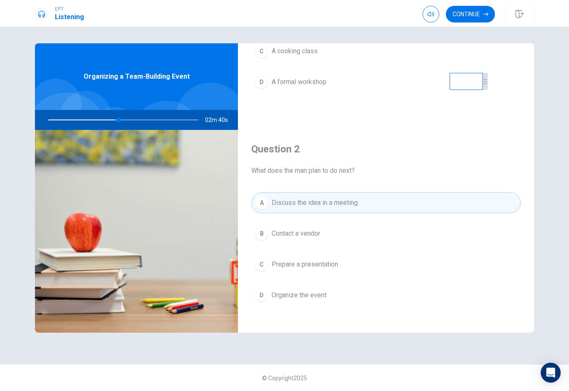
scroll to position [127, 0]
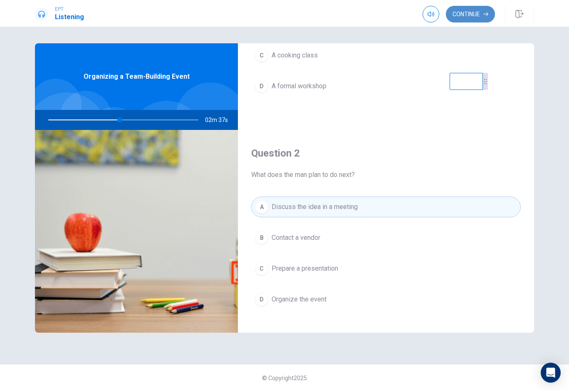
click at [466, 17] on button "Continue" at bounding box center [470, 14] width 49 height 17
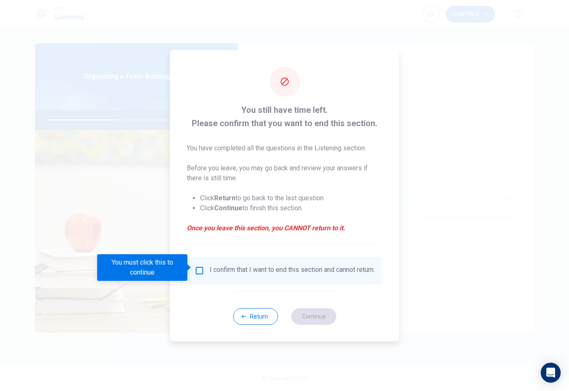
click at [198, 268] on input "You must click this to continue" at bounding box center [200, 270] width 10 height 10
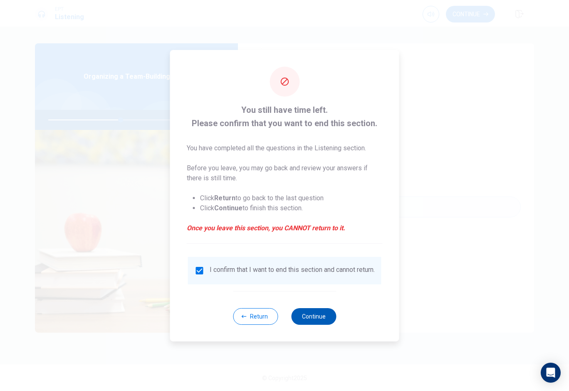
click at [307, 319] on button "Continue" at bounding box center [313, 316] width 45 height 17
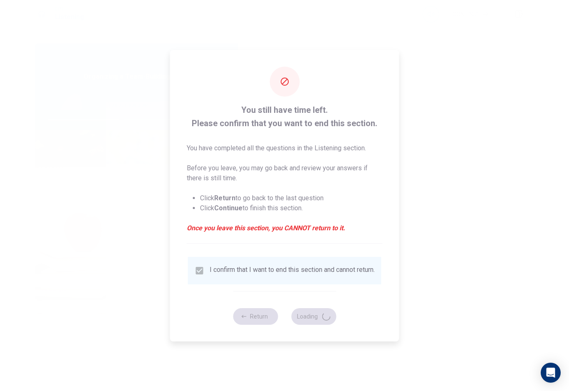
type input "49"
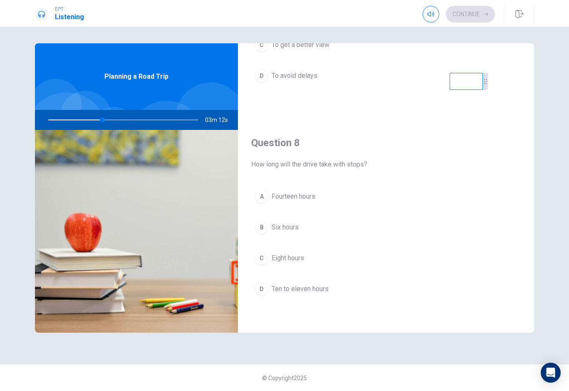
scroll to position [362, 0]
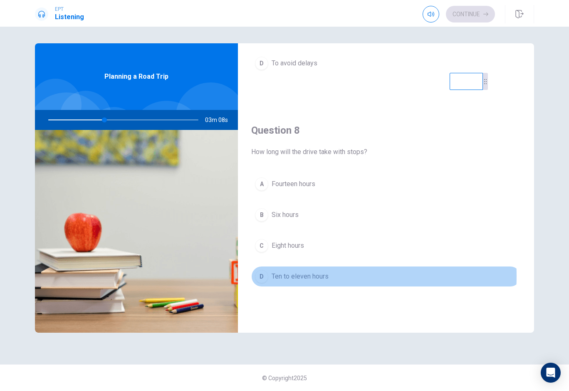
click at [289, 276] on span "Ten to eleven hours" at bounding box center [300, 276] width 57 height 10
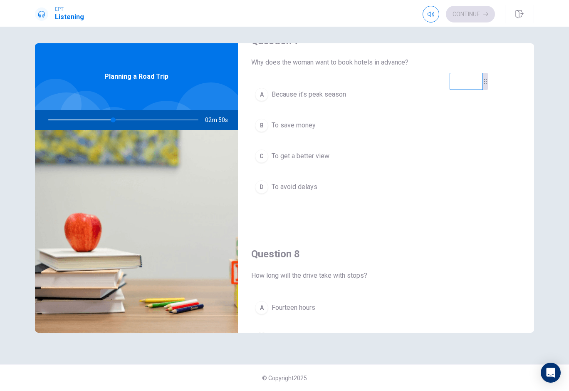
scroll to position [236, 0]
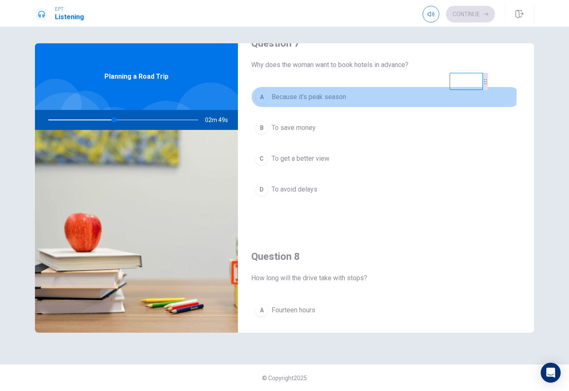
click at [320, 94] on span "Because it’s peak season" at bounding box center [309, 97] width 74 height 10
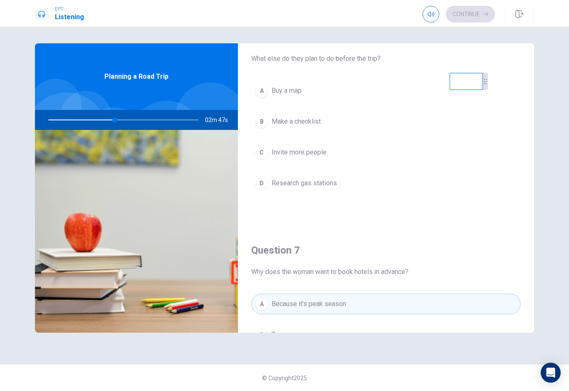
scroll to position [27, 0]
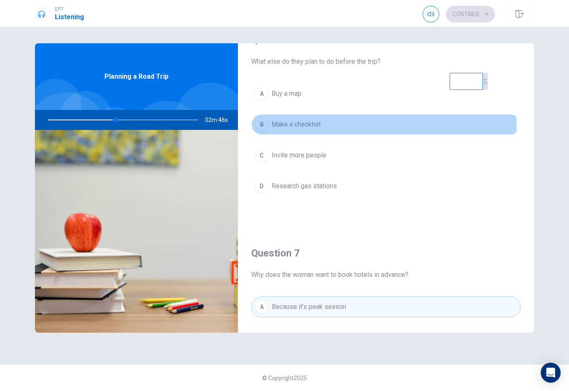
click at [301, 128] on span "Make a checklist" at bounding box center [296, 124] width 49 height 10
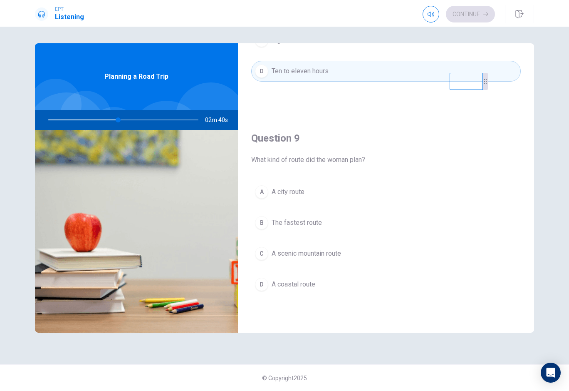
scroll to position [570, 0]
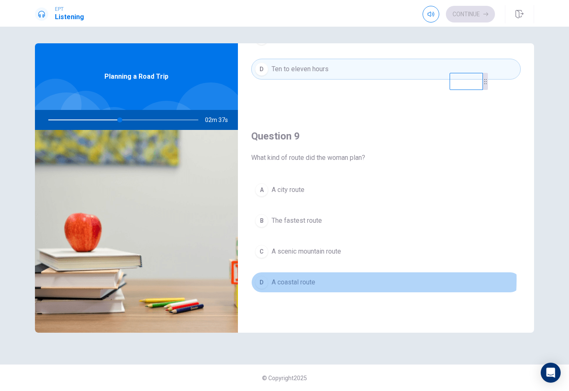
click at [297, 279] on span "A coastal route" at bounding box center [294, 282] width 44 height 10
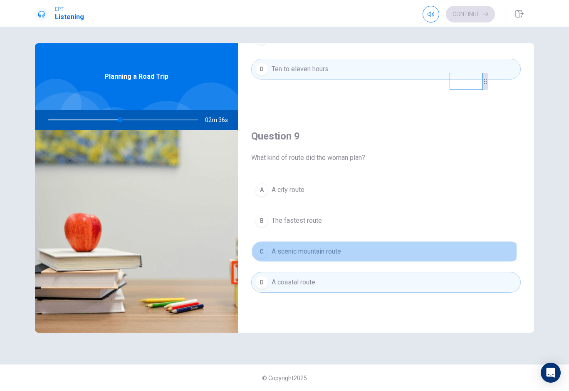
click at [300, 250] on span "A scenic mountain route" at bounding box center [306, 251] width 69 height 10
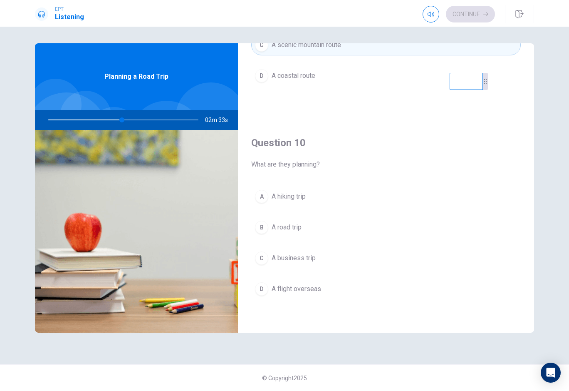
scroll to position [776, 0]
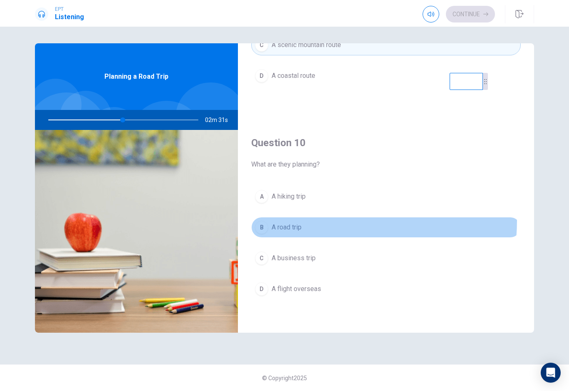
click at [302, 220] on button "B A road trip" at bounding box center [386, 227] width 270 height 21
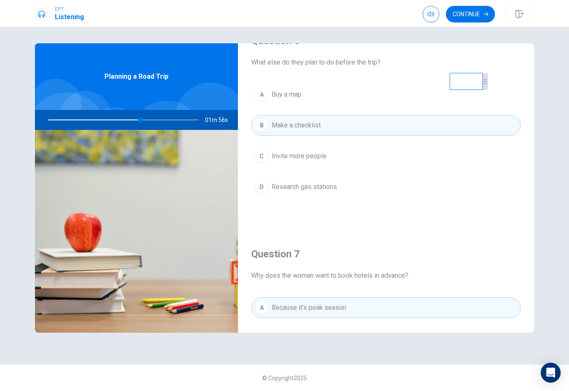
scroll to position [20, 0]
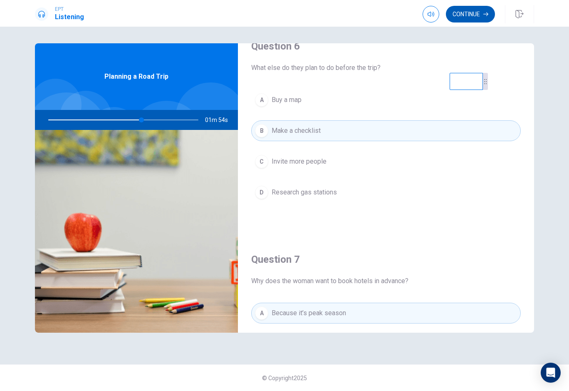
click at [479, 15] on button "Continue" at bounding box center [470, 14] width 49 height 17
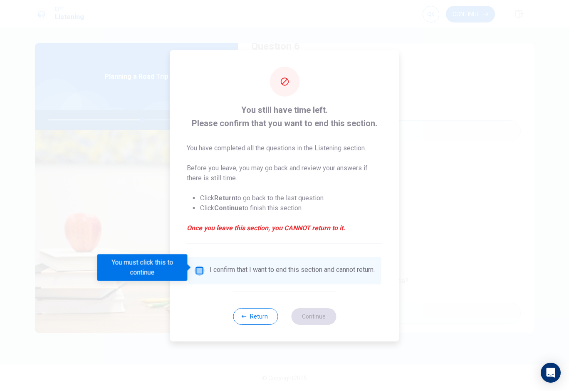
click at [201, 269] on input "You must click this to continue" at bounding box center [200, 270] width 10 height 10
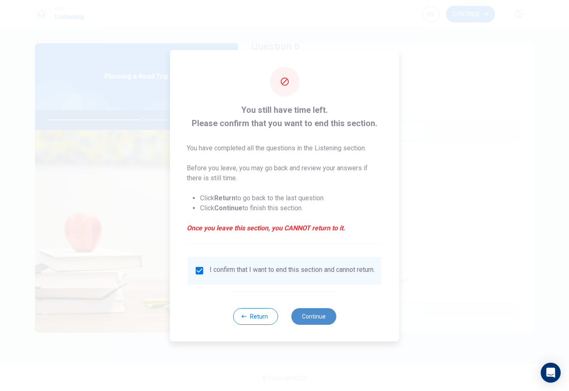
click at [302, 324] on button "Continue" at bounding box center [313, 316] width 45 height 17
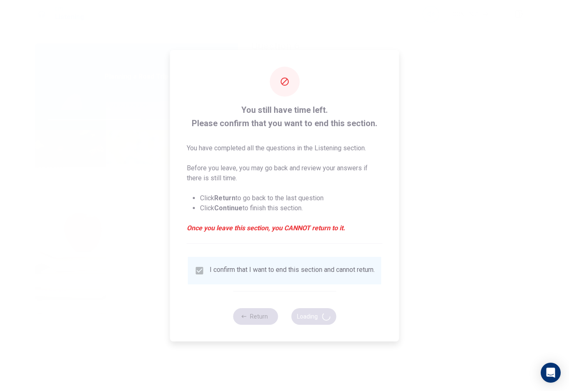
type input "64"
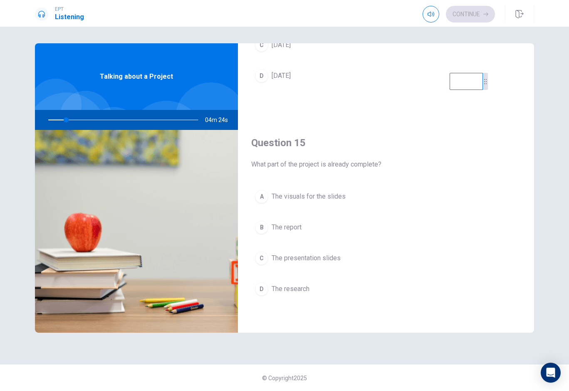
scroll to position [0, 0]
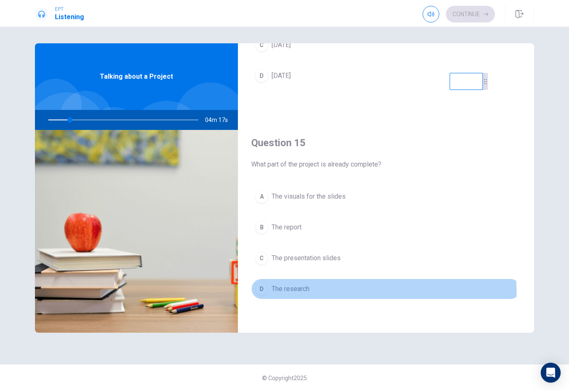
click at [309, 293] on span "The research" at bounding box center [291, 289] width 38 height 10
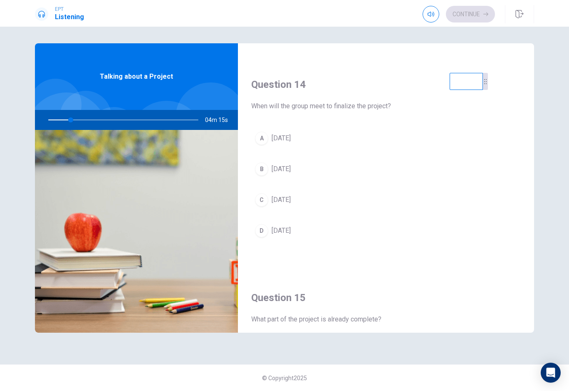
scroll to position [618, 0]
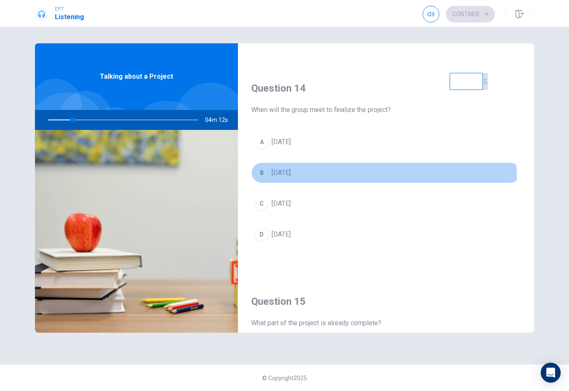
click at [294, 181] on button "B [DATE]" at bounding box center [386, 172] width 270 height 21
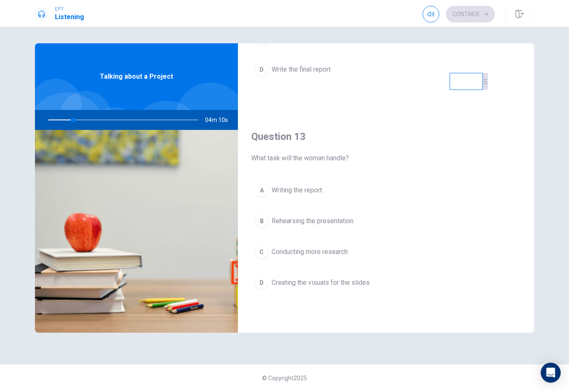
scroll to position [356, 0]
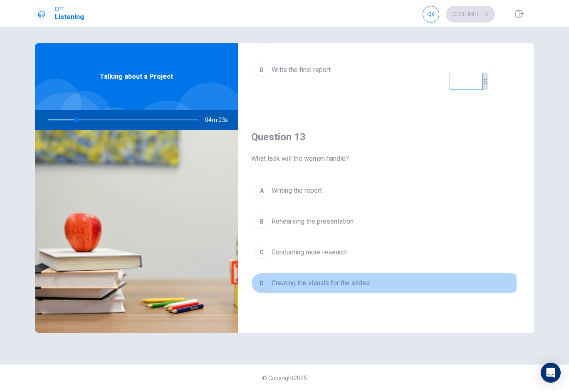
click at [295, 283] on span "Creating the visuals for the slides" at bounding box center [321, 283] width 98 height 10
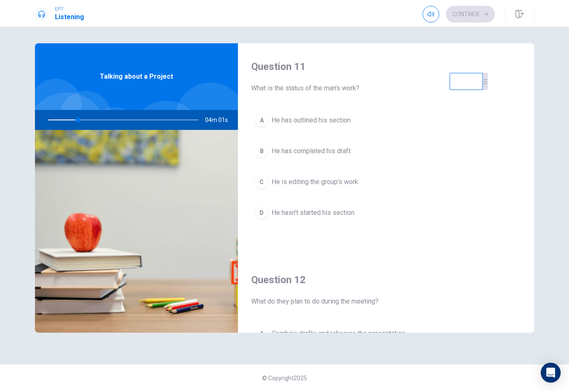
scroll to position [0, 0]
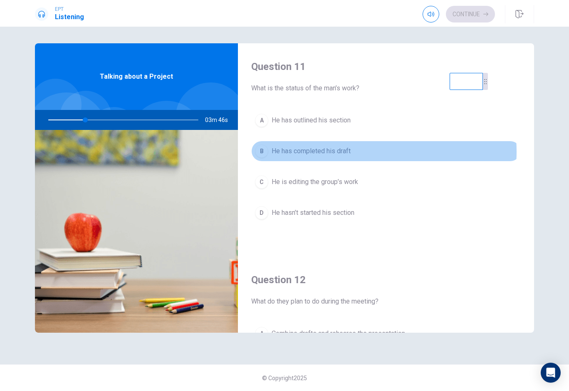
click at [340, 151] on span "He has completed his draft" at bounding box center [311, 151] width 79 height 10
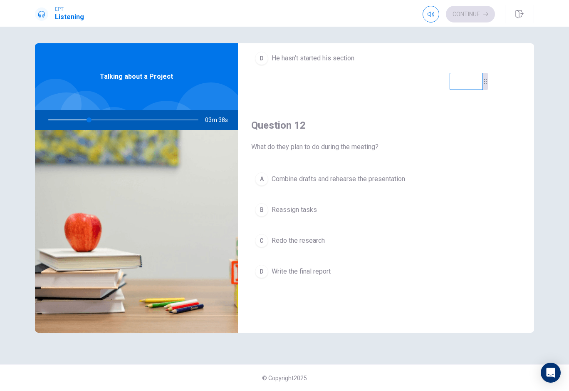
scroll to position [162, 0]
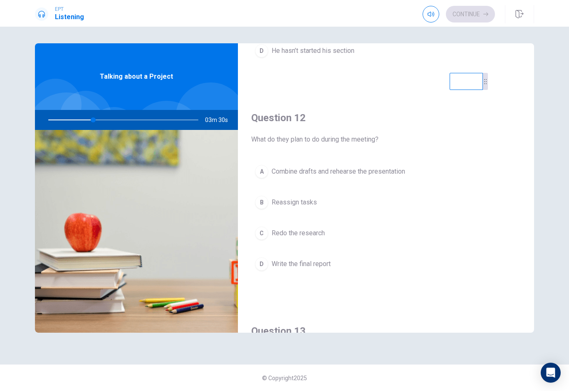
click at [300, 264] on span "Write the final report" at bounding box center [301, 264] width 59 height 10
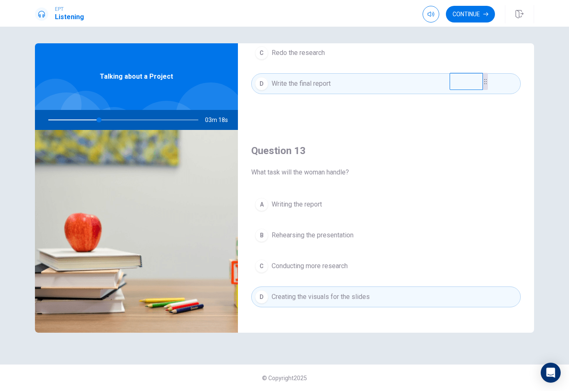
scroll to position [351, 0]
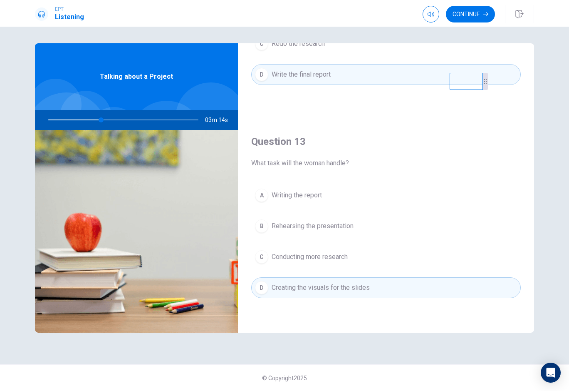
click at [320, 192] on span "Writing the report" at bounding box center [297, 195] width 50 height 10
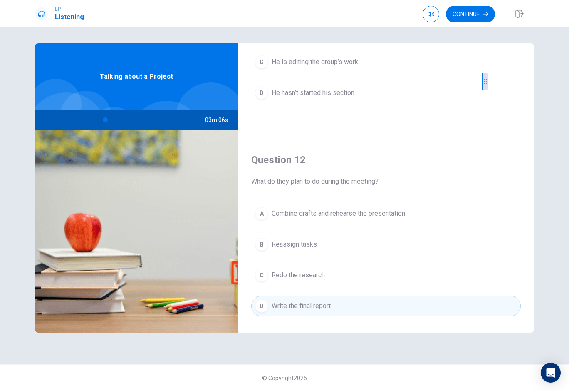
scroll to position [121, 0]
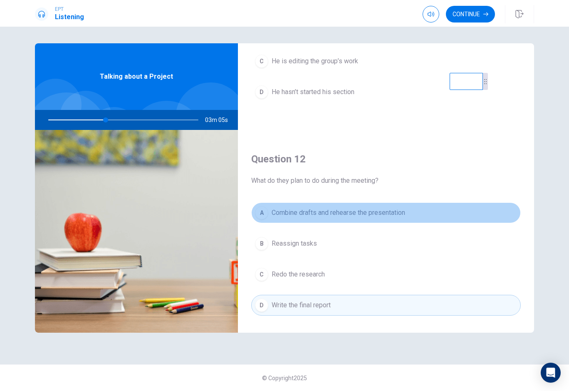
click at [393, 217] on span "Combine drafts and rehearse the presentation" at bounding box center [339, 213] width 134 height 10
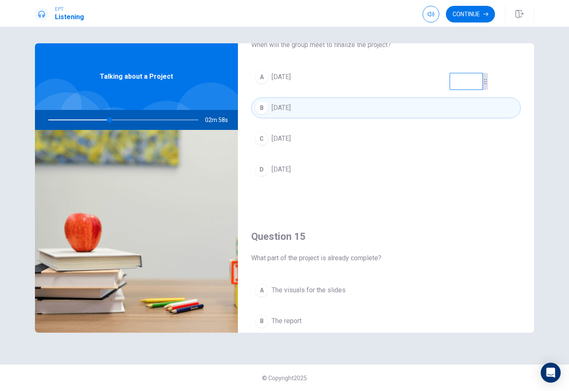
scroll to position [680, 0]
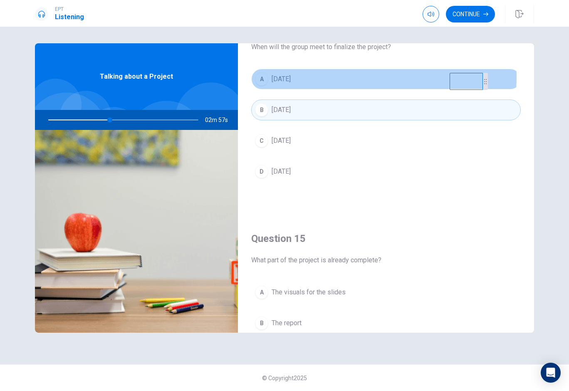
click at [291, 77] on span "[DATE]" at bounding box center [281, 79] width 19 height 10
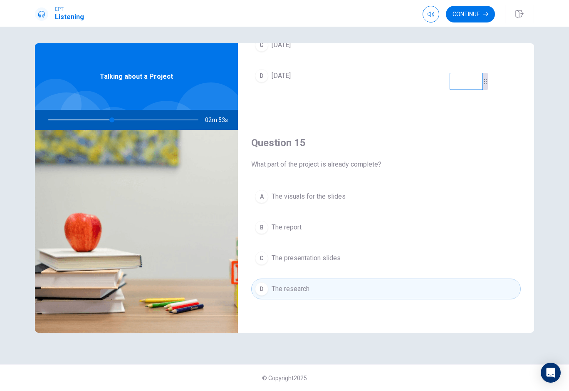
scroll to position [776, 0]
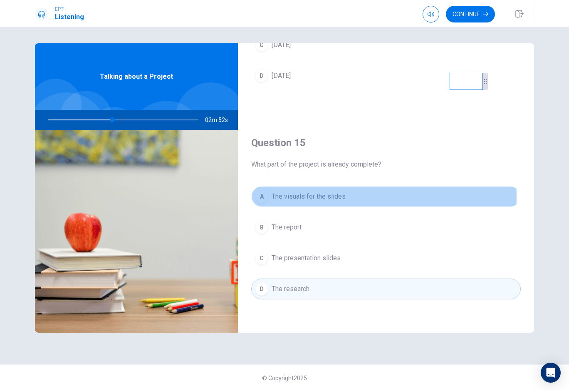
click at [343, 197] on span "The visuals for the slides" at bounding box center [309, 196] width 74 height 10
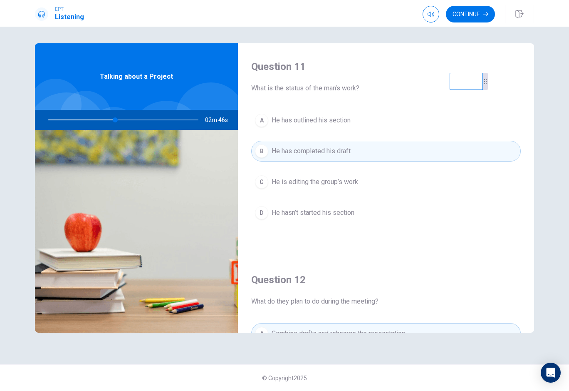
scroll to position [0, 0]
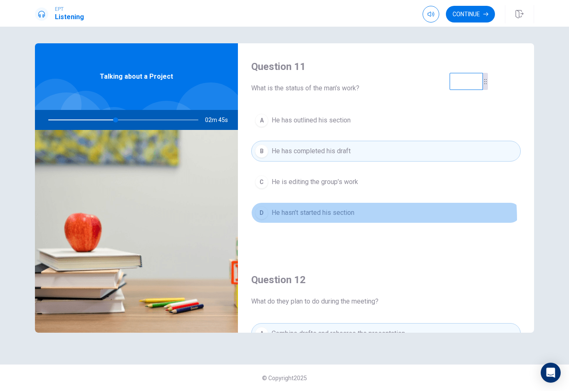
click at [341, 218] on button "D He hasn’t started his section" at bounding box center [386, 212] width 270 height 21
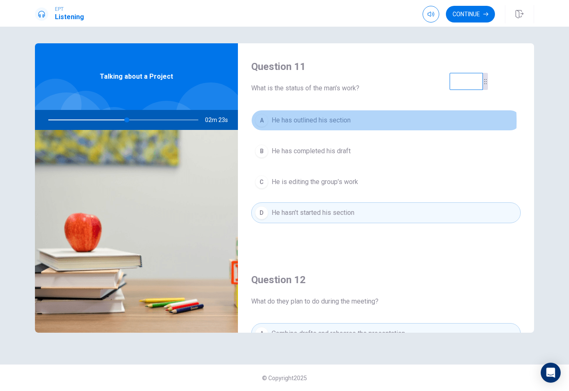
click at [326, 121] on span "He has outlined his section" at bounding box center [311, 120] width 79 height 10
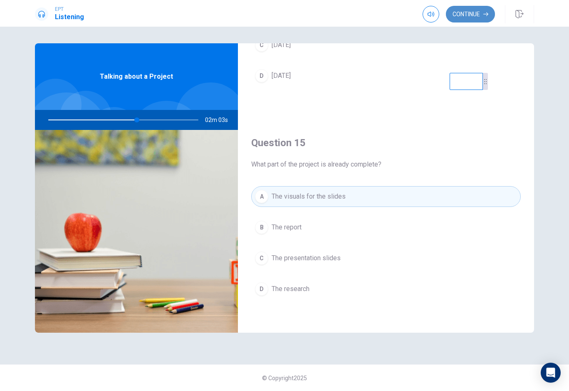
click at [481, 17] on button "Continue" at bounding box center [470, 14] width 49 height 17
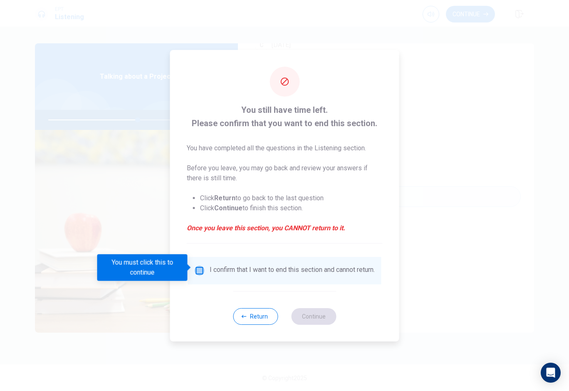
click at [201, 270] on input "You must click this to continue" at bounding box center [200, 270] width 10 height 10
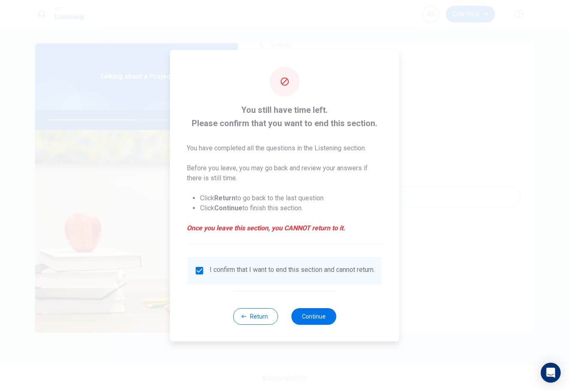
click at [336, 311] on div "Return Continue" at bounding box center [284, 316] width 103 height 50
click at [321, 311] on button "Continue" at bounding box center [313, 316] width 45 height 17
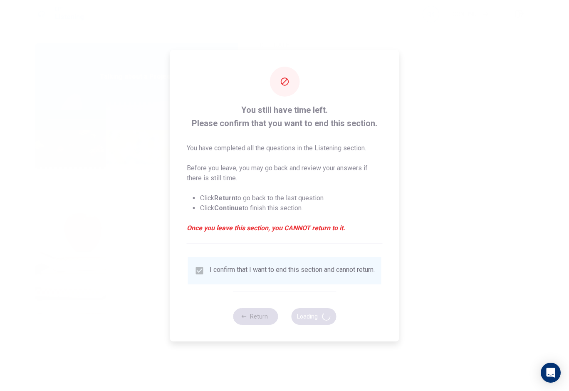
type input "61"
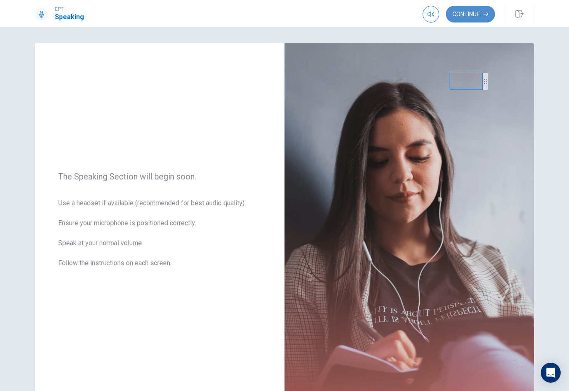
click at [465, 17] on button "Continue" at bounding box center [470, 14] width 49 height 17
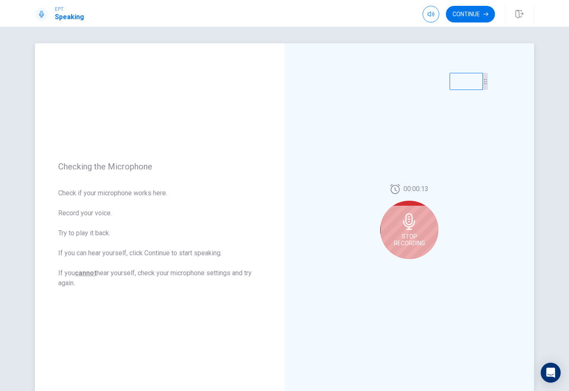
click at [409, 245] on span "Stop Recording" at bounding box center [409, 239] width 31 height 13
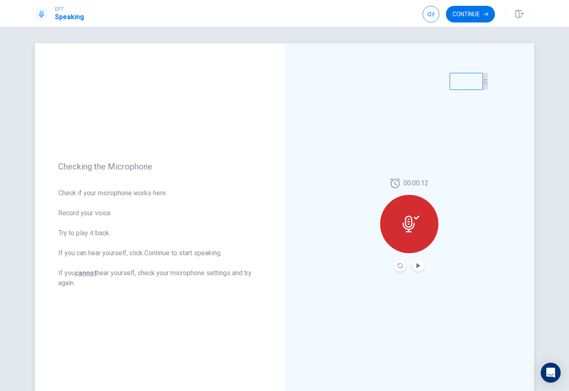
click at [421, 266] on button "Play Audio" at bounding box center [419, 266] width 12 height 12
click at [479, 14] on button "Continue" at bounding box center [470, 14] width 49 height 17
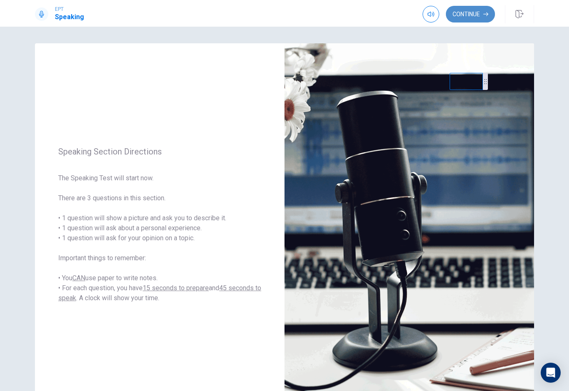
click at [479, 15] on button "Continue" at bounding box center [470, 14] width 49 height 17
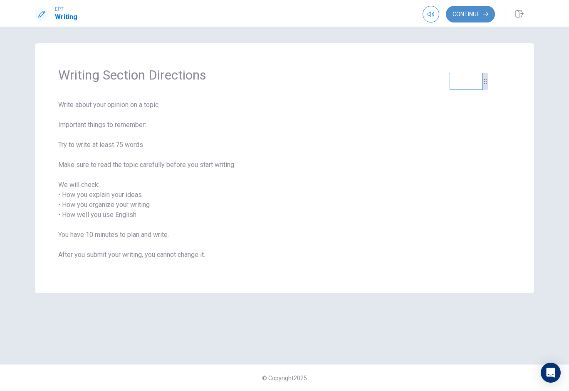
click at [484, 17] on button "Continue" at bounding box center [470, 14] width 49 height 17
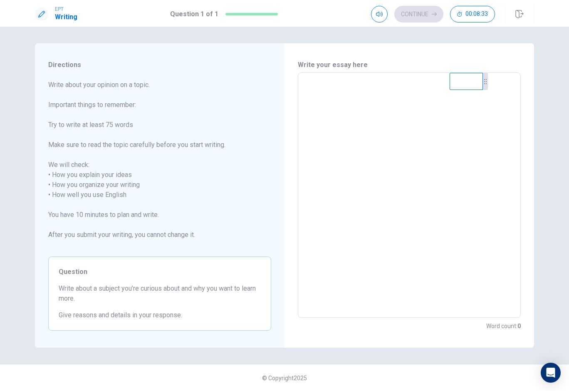
click at [329, 141] on textarea at bounding box center [409, 194] width 211 height 231
type textarea "i"
type textarea "x"
type textarea "im"
type textarea "x"
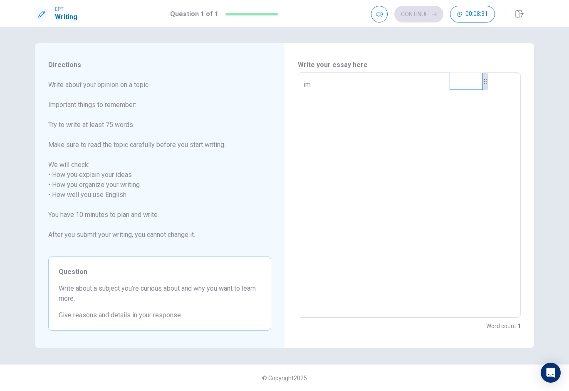
type textarea "i"
type textarea "x"
type textarea "i"
type textarea "x"
type textarea "im"
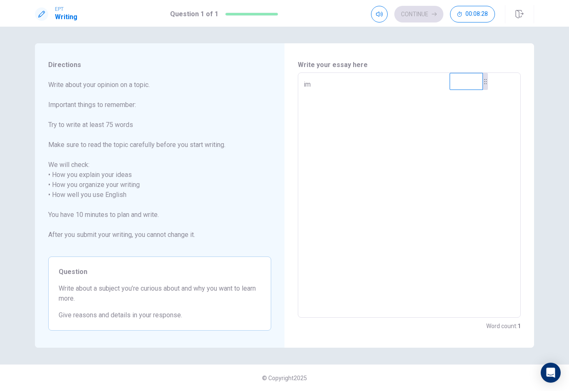
type textarea "x"
type textarea "i"
type textarea "x"
type textarea "i'"
type textarea "x"
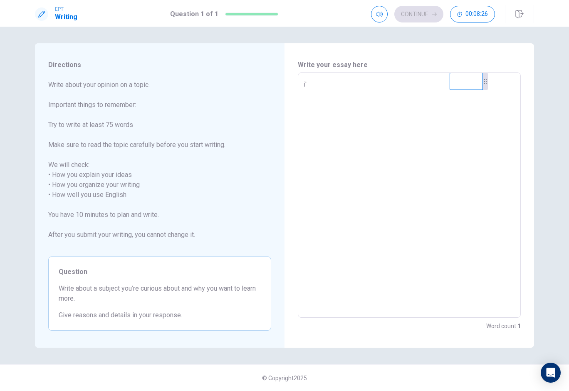
type textarea "i'm"
type textarea "x"
type textarea "i'm"
type textarea "x"
type textarea "i'm d"
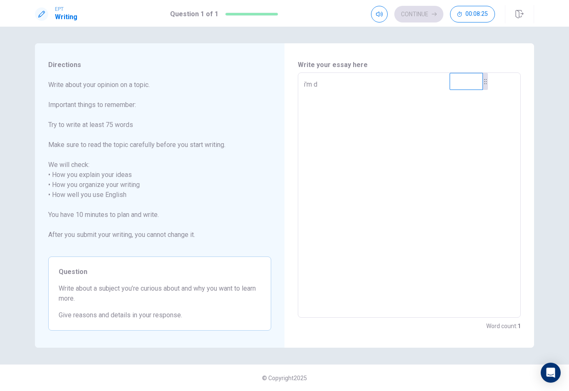
type textarea "x"
type textarea "i'm de"
type textarea "x"
type textarea "i'm dee"
type textarea "x"
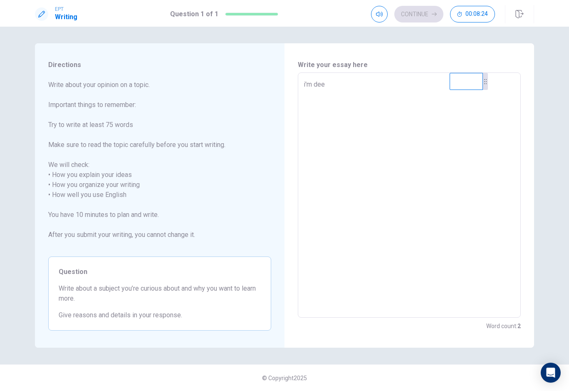
type textarea "i'm deep"
type textarea "x"
type textarea "i'm deepo"
type textarea "x"
type textarea "i'm deepol"
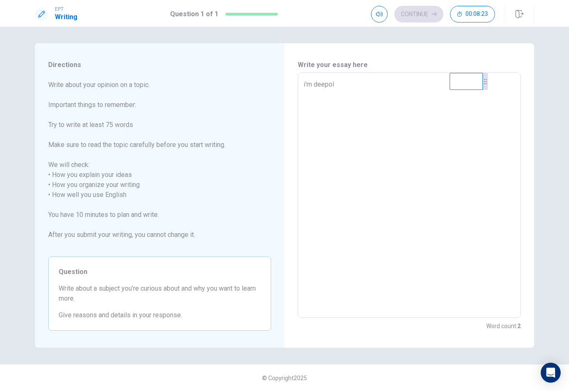
type textarea "x"
type textarea "i'm deepo"
type textarea "x"
type textarea "i'm deep"
type textarea "x"
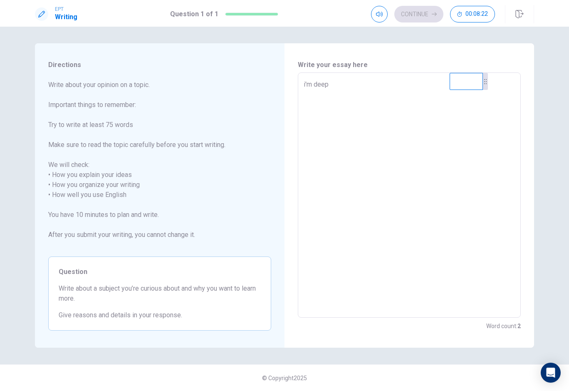
type textarea "i'm deepl"
type textarea "x"
type textarea "i'm deeply"
type textarea "x"
type textarea "i'm deeply"
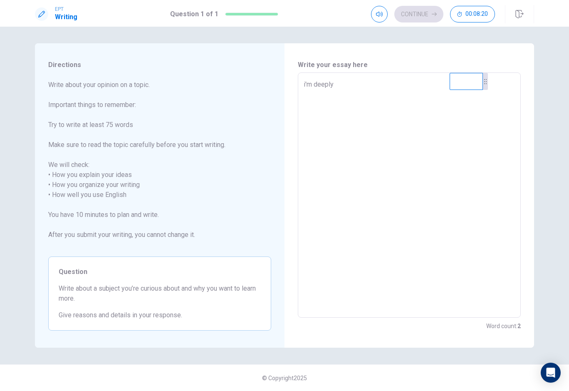
type textarea "x"
type textarea "i'm deeply c"
type textarea "x"
type textarea "i'm deeply cu"
type textarea "x"
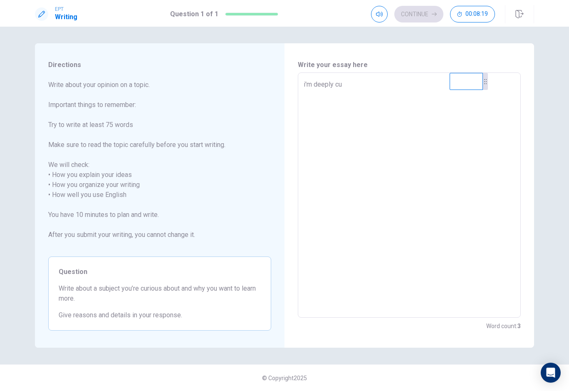
type textarea "i'm deeply cur"
type textarea "x"
type textarea "i'm deeply curi"
type textarea "x"
type textarea "i'm deeply curio"
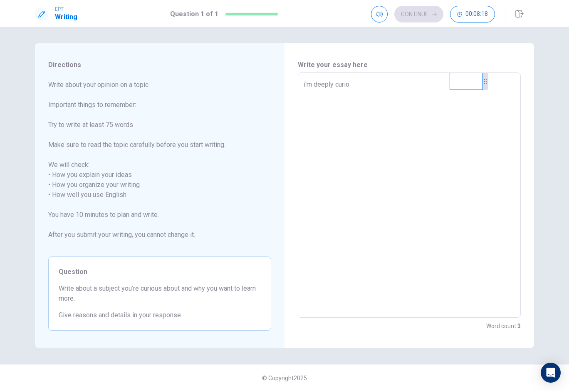
type textarea "x"
type textarea "i'm deeply curiou"
type textarea "x"
type textarea "i'm deeply curious"
type textarea "x"
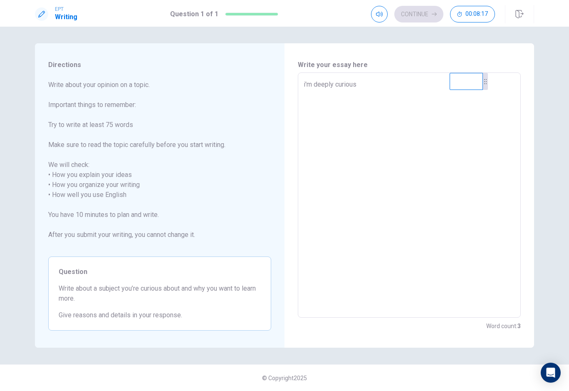
type textarea "i'm deeply curious"
type textarea "x"
type textarea "i'm deeply curious c"
type textarea "x"
type textarea "i'm deeply curious"
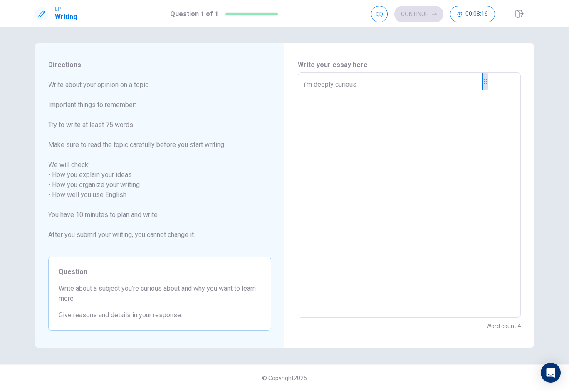
type textarea "x"
type textarea "i'm deeply curious a"
type textarea "x"
type textarea "i'm deeply curious ab"
type textarea "x"
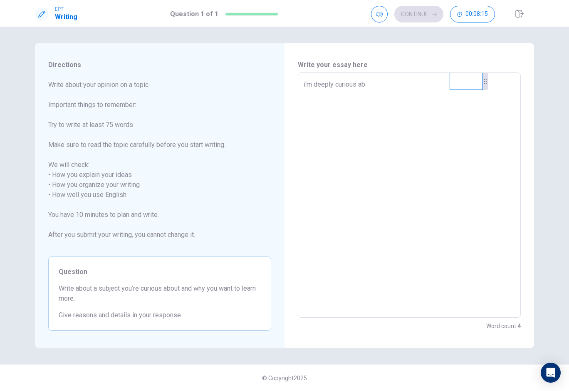
type textarea "i'm deeply curious abo"
type textarea "x"
type textarea "i'm deeply curious abou"
type textarea "x"
type textarea "i'm deeply curious about"
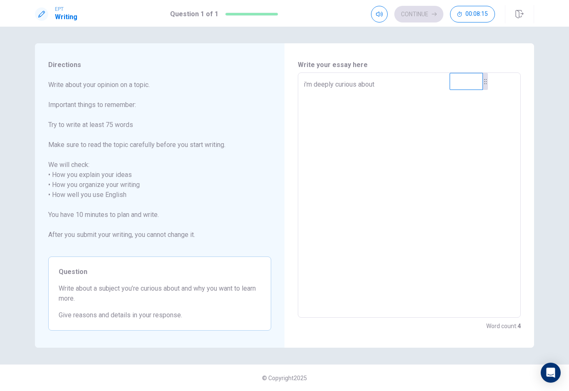
type textarea "x"
type textarea "i'm deeply curious aboutn"
type textarea "x"
type textarea "i'm deeply curious aboutn"
type textarea "x"
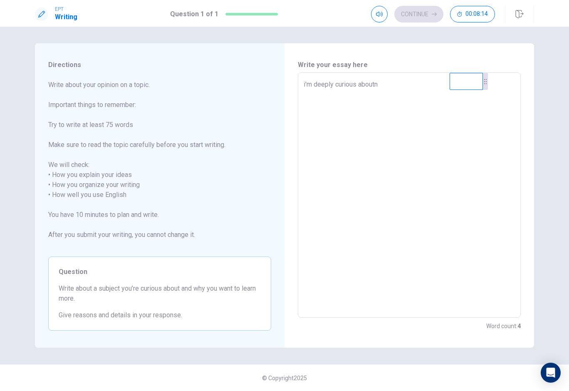
type textarea "i'm deeply curious aboutn"
type textarea "x"
type textarea "i'm deeply curious about"
type textarea "x"
type textarea "i'm deeply curious about"
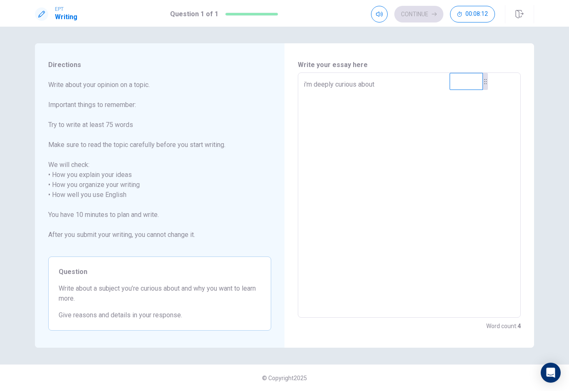
type textarea "x"
type textarea "i'm deeply curious about t"
type textarea "x"
type textarea "i'm deeply curious about th"
type textarea "x"
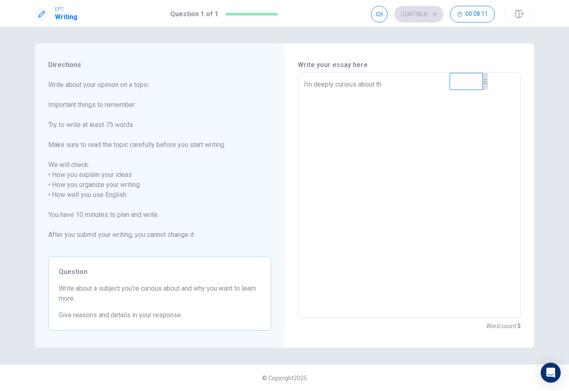
type textarea "i'm deeply curious about the"
type textarea "x"
type textarea "i'm deeply curious about the"
type textarea "x"
type textarea "i'm deeply curious about the m"
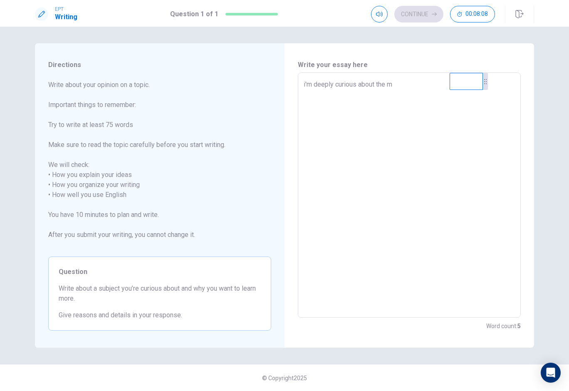
type textarea "x"
type textarea "i'm deeply curious about the ma"
type textarea "x"
type textarea "i'm deeply curious about the mat"
type textarea "x"
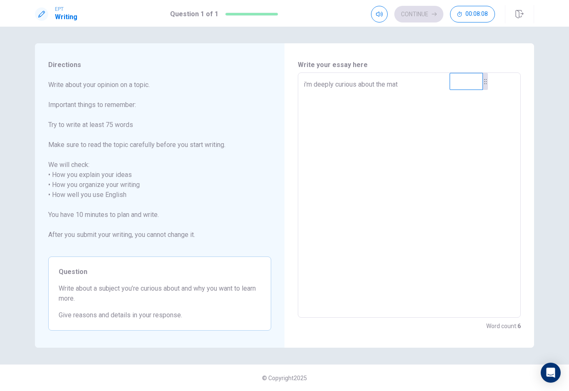
type textarea "i'm deeply curious about the matj"
type textarea "x"
type textarea "i'm deeply curious about the mat"
type textarea "x"
type textarea "i'm deeply curious about the math"
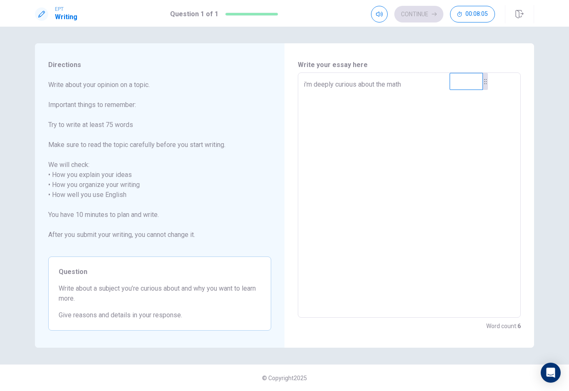
type textarea "x"
type textarea "i'm deeply curious about the math,"
type textarea "x"
type textarea "i'm deeply curious about the math,i"
type textarea "x"
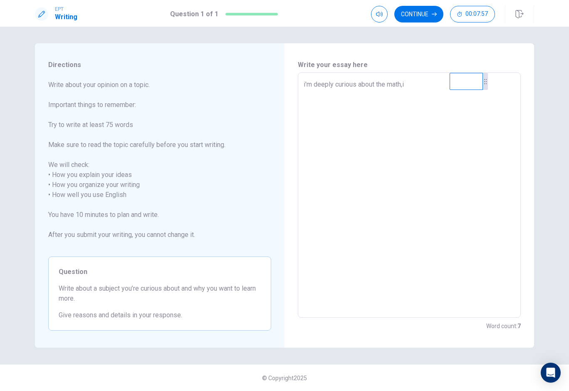
type textarea "i'm deeply curious about the math,i"
type textarea "x"
type textarea "i'm deeply curious about the math,i w"
type textarea "x"
type textarea "i'm deeply curious about the math,i wn"
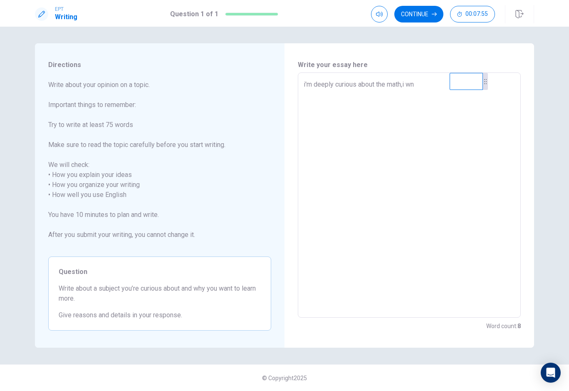
type textarea "x"
type textarea "i'm deeply curious about the math,i wnt"
type textarea "x"
type textarea "i'm deeply curious about the math,i wn"
type textarea "x"
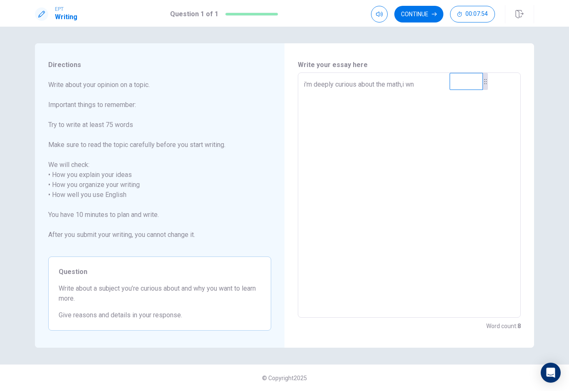
type textarea "i'm deeply curious about the math,i w"
type textarea "x"
type textarea "i'm deeply curious about the math,i wa"
type textarea "x"
type textarea "i'm deeply curious about the math,i wam"
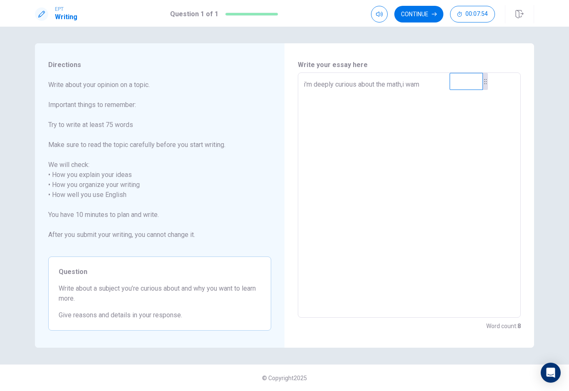
type textarea "x"
type textarea "i'm deeply curious about the math,i wa"
type textarea "x"
type textarea "i'm deeply curious about the math,i wan"
type textarea "x"
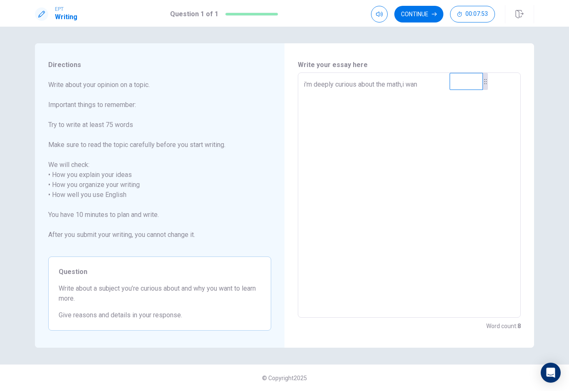
type textarea "i'm deeply curious about the math,i want"
type textarea "x"
type textarea "i'm deeply curious about the math,i want"
type textarea "x"
type textarea "i'm deeply curious about the math,i want"
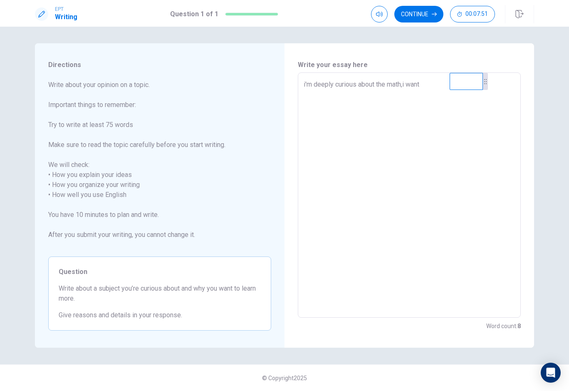
type textarea "x"
type textarea "i'm deeply curious about the math,i wantt"
type textarea "x"
type textarea "i'm deeply curious about the math,i wantto"
type textarea "x"
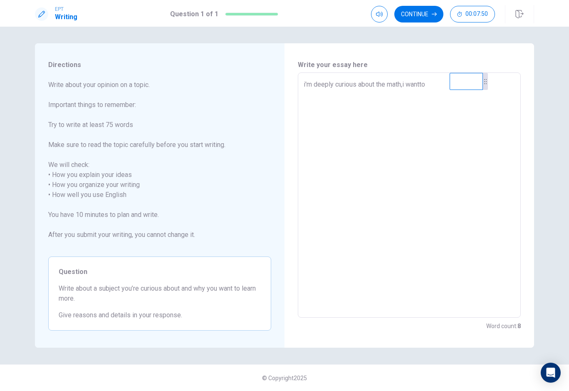
type textarea "i'm deeply curious about the math,i wantt"
type textarea "x"
type textarea "i'm deeply curious about the math,i want"
type textarea "x"
type textarea "i'm deeply curious about the math,i want"
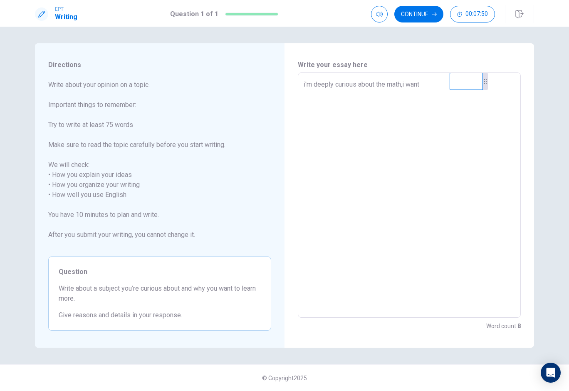
type textarea "x"
type textarea "i'm deeply curious about the math,i want t"
type textarea "x"
type textarea "i'm deeply curious about the math,i want ti"
type textarea "x"
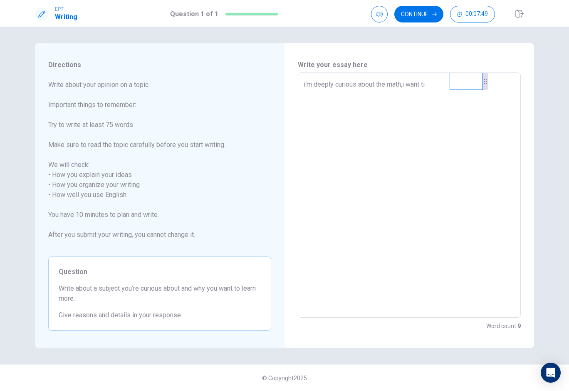
type textarea "i'm deeply curious about the math,i want t"
type textarea "x"
type textarea "i'm deeply curious about the math,i want to"
type textarea "x"
type textarea "i'm deeply curious about the math,i want to"
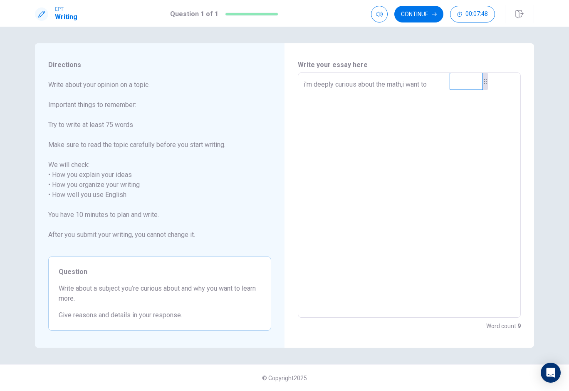
type textarea "x"
type textarea "i'm deeply curious about the math,i want to u"
type textarea "x"
type textarea "i'm deeply curious about the math,i want to un"
type textarea "x"
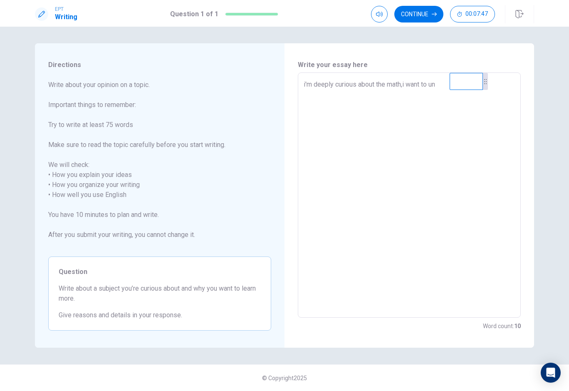
type textarea "i'm deeply curious about the math,i want to und"
type textarea "x"
type textarea "i'm deeply curious about the math,i want to unde"
type textarea "x"
type textarea "i'm deeply curious about the math,i want to under"
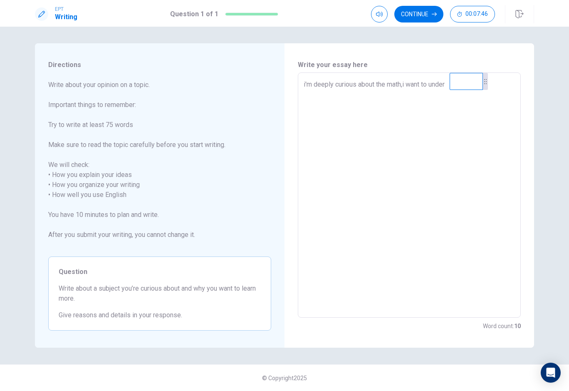
type textarea "x"
type textarea "i'm deeply curious about the math,i want to unders"
type textarea "x"
type textarea "i'm deeply curious about the math,i want to underst"
type textarea "x"
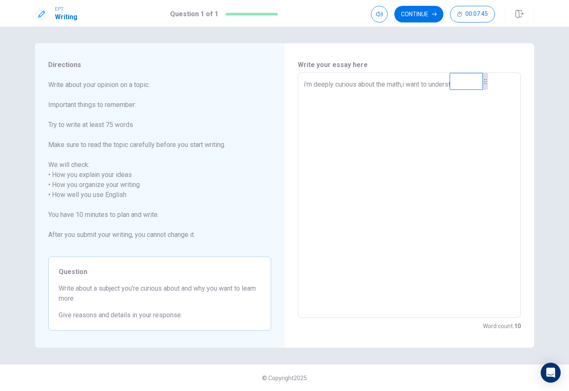
type textarea "i'm deeply curious about the math,i want to understa"
type textarea "x"
type textarea "i'm deeply curious about the math,i want to understan"
type textarea "x"
type textarea "i'm deeply curious about the math,i want to understand"
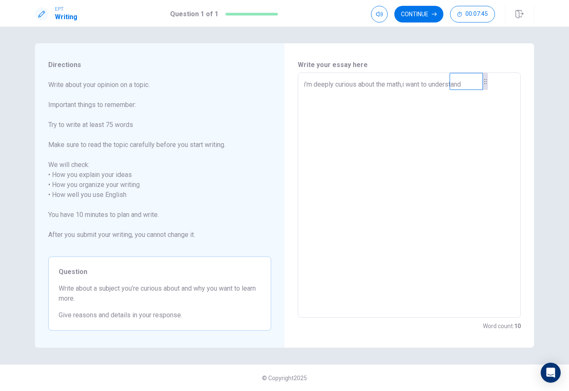
type textarea "x"
type textarea "i'm deeply curious about the math,i want to understand"
type textarea "x"
type textarea "i'm deeply curious about the math,i want to understand h"
type textarea "x"
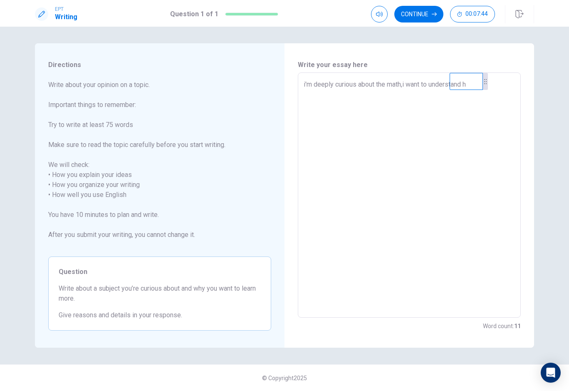
type textarea "i'm deeply curious about the math,i want to understand [PERSON_NAME]"
type textarea "x"
type textarea "i'm deeply curious about the math,i want to understand how"
type textarea "x"
type textarea "i'm deeply curious about the math,i want to understand how"
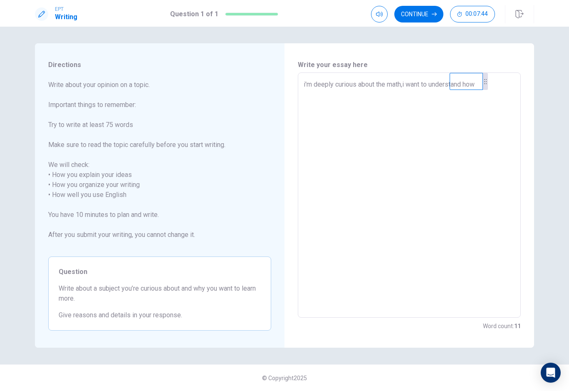
type textarea "x"
type textarea "i'm deeply curious about the math,i want to understand how t"
type textarea "x"
type textarea "i'm deeply curious about the math,i want to understand how to"
type textarea "x"
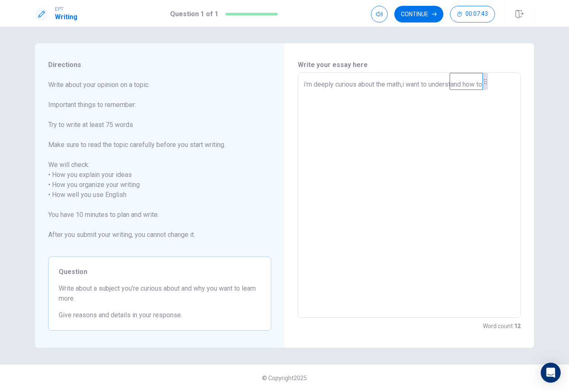
type textarea "i'm deeply curious about the math,i want to understand how to"
type textarea "x"
type textarea "i'm deeply curious about the math,i want to understand how to s"
type textarea "x"
type textarea "i'm deeply curious about the math,i want to understand how to so"
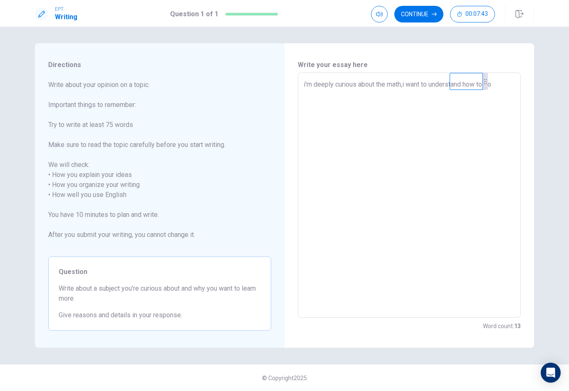
type textarea "x"
type textarea "i'm deeply curious about the math,i want to understand how to sol"
type textarea "x"
type textarea "i'm deeply curious about the math,i want to understand how to solv"
type textarea "x"
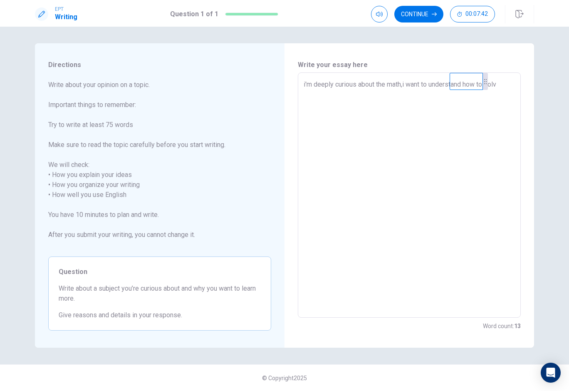
type textarea "i'm deeply curious about the math,i want to understand how to solve"
type textarea "x"
type textarea "i'm deeply curious about the math,i want to understand how to solve"
drag, startPoint x: 454, startPoint y: 93, endPoint x: 458, endPoint y: 79, distance: 13.7
click at [458, 77] on video at bounding box center [469, 68] width 33 height 17
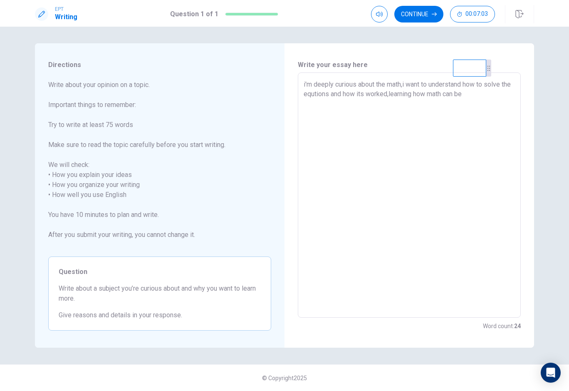
click at [487, 100] on textarea "i'm deeply curious about the math,i want to understand how to solve the eqution…" at bounding box center [409, 194] width 211 height 231
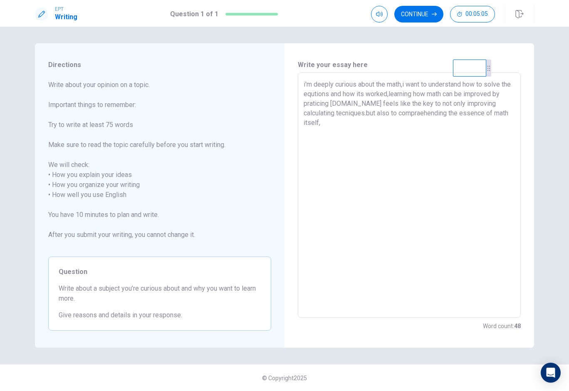
click at [430, 114] on textarea "i'm deeply curious about the math,i want to understand how to solve the eqution…" at bounding box center [409, 194] width 211 height 231
click at [429, 114] on textarea "i'm deeply curious about the math,i want to understand how to solve the eqution…" at bounding box center [409, 194] width 211 height 231
click at [343, 122] on textarea "i'm deeply curious about the math,i want to understand how to solve the eqution…" at bounding box center [409, 194] width 211 height 231
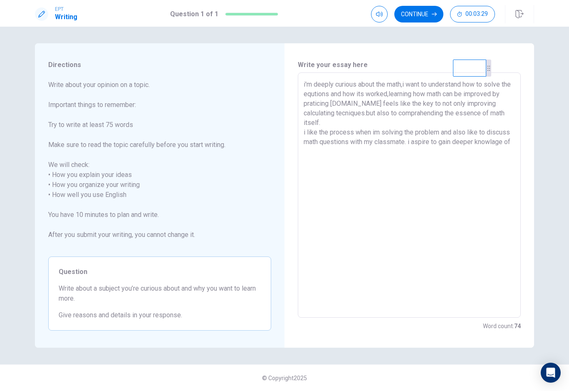
click at [499, 147] on textarea "i'm deeply curious about the math,i want to understand how to solve the eqution…" at bounding box center [409, 194] width 211 height 231
click at [501, 145] on textarea "i'm deeply curious about the math,i want to understand how to solve the eqution…" at bounding box center [409, 194] width 211 height 231
click at [500, 144] on textarea "i'm deeply curious about the math,i want to understand how to solve the eqution…" at bounding box center [409, 194] width 211 height 231
click at [370, 154] on textarea "i'm deeply curious about the math,i want to understand how to solve the eqution…" at bounding box center [409, 194] width 211 height 231
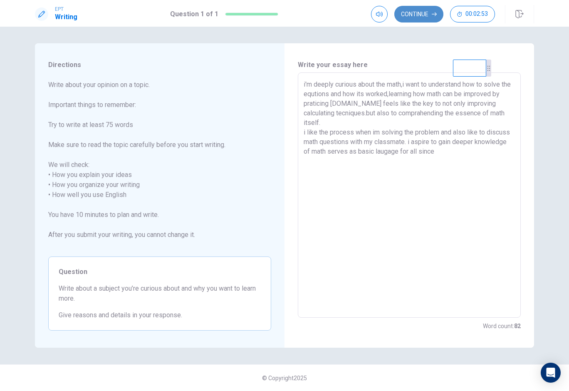
click at [413, 12] on button "Continue" at bounding box center [418, 14] width 49 height 17
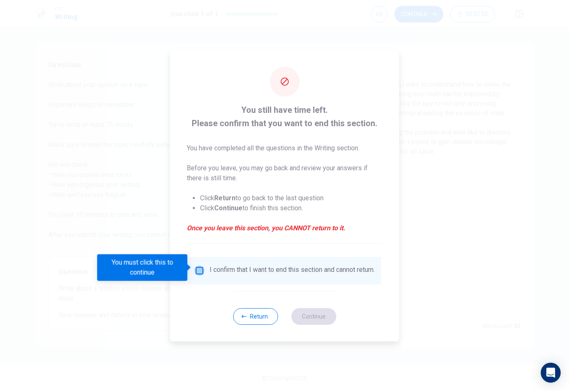
click at [198, 265] on input "You must click this to continue" at bounding box center [200, 270] width 10 height 10
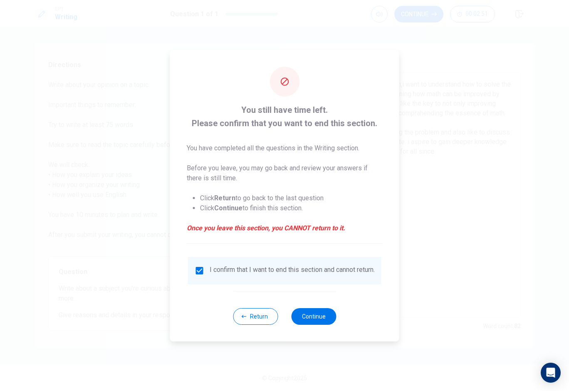
click at [329, 306] on div "Return Continue" at bounding box center [284, 316] width 103 height 50
click at [316, 310] on div "Return Continue" at bounding box center [284, 316] width 103 height 50
click at [305, 319] on button "Continue" at bounding box center [313, 316] width 45 height 17
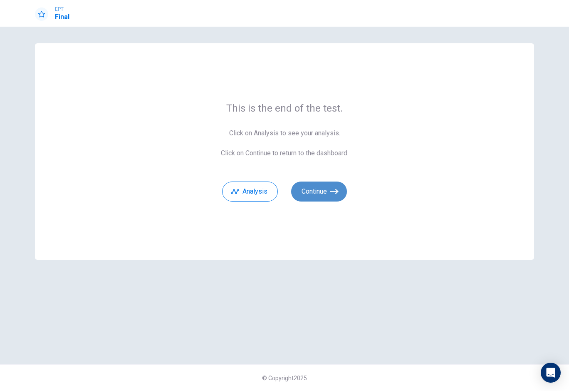
click at [306, 185] on button "Continue" at bounding box center [319, 191] width 56 height 20
